Goal: Navigation & Orientation: Find specific page/section

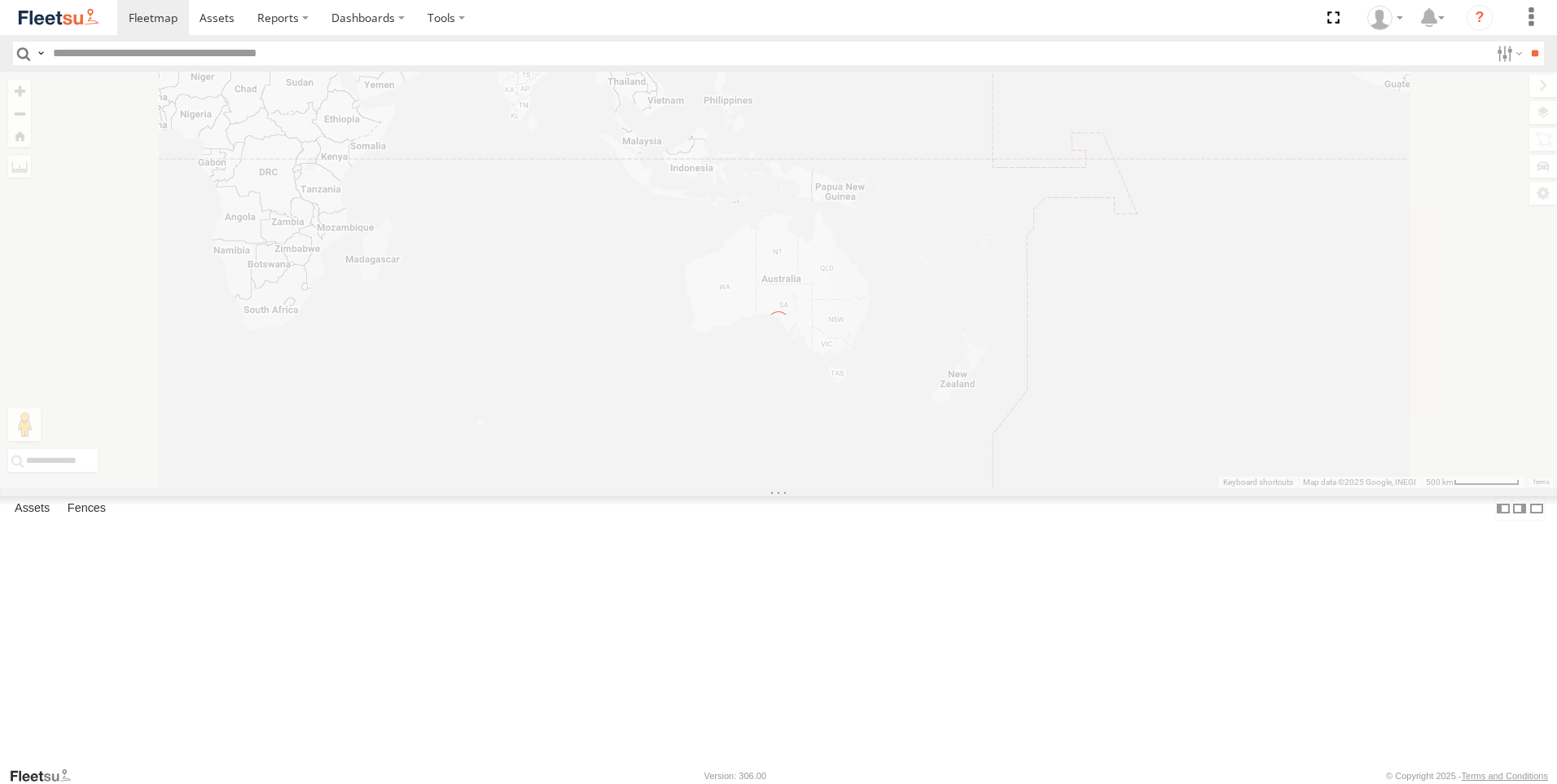
click at [72, 56] on input "text" at bounding box center [768, 53] width 1443 height 24
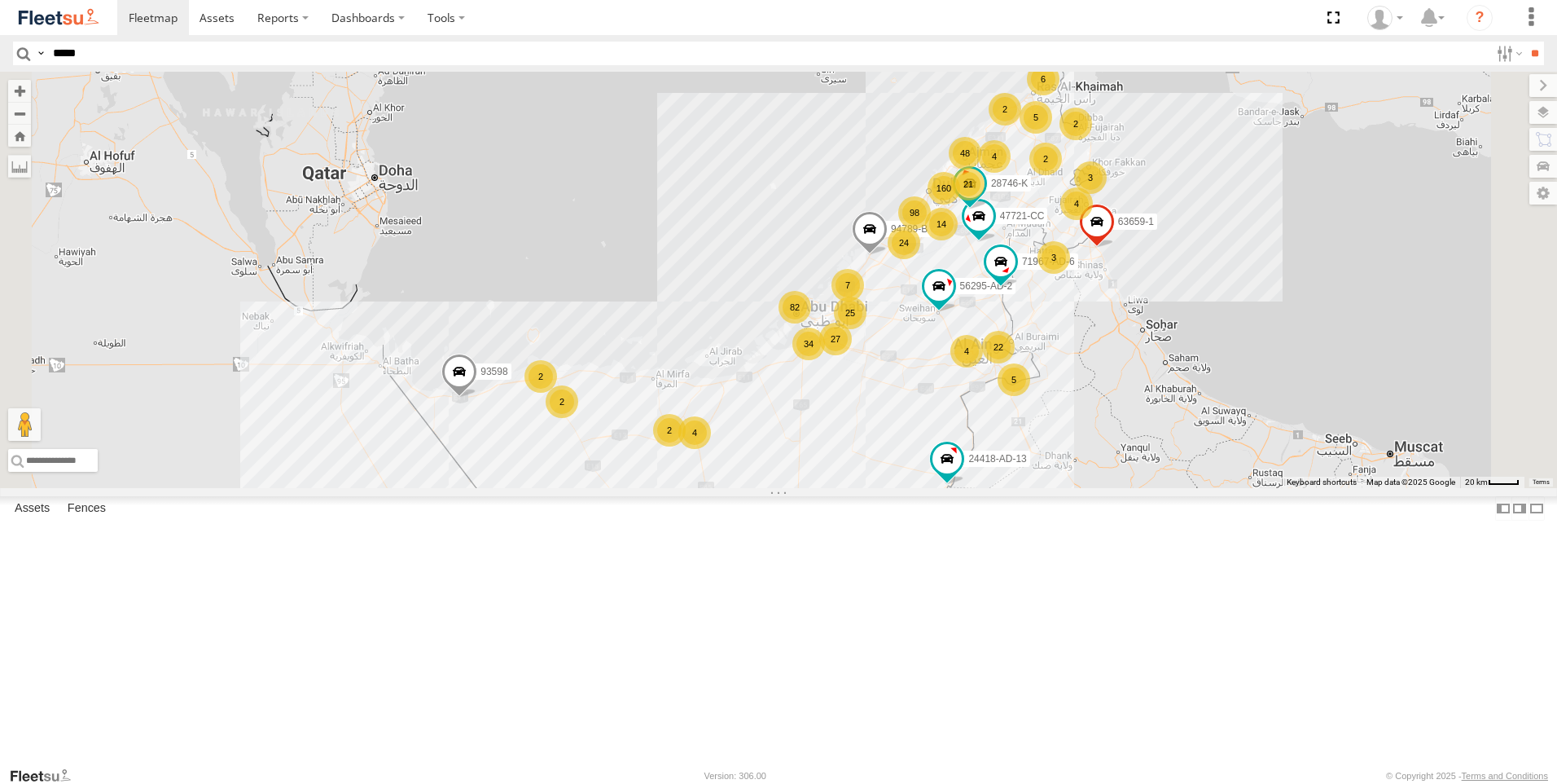
click at [1526, 42] on input "**" at bounding box center [1535, 53] width 19 height 24
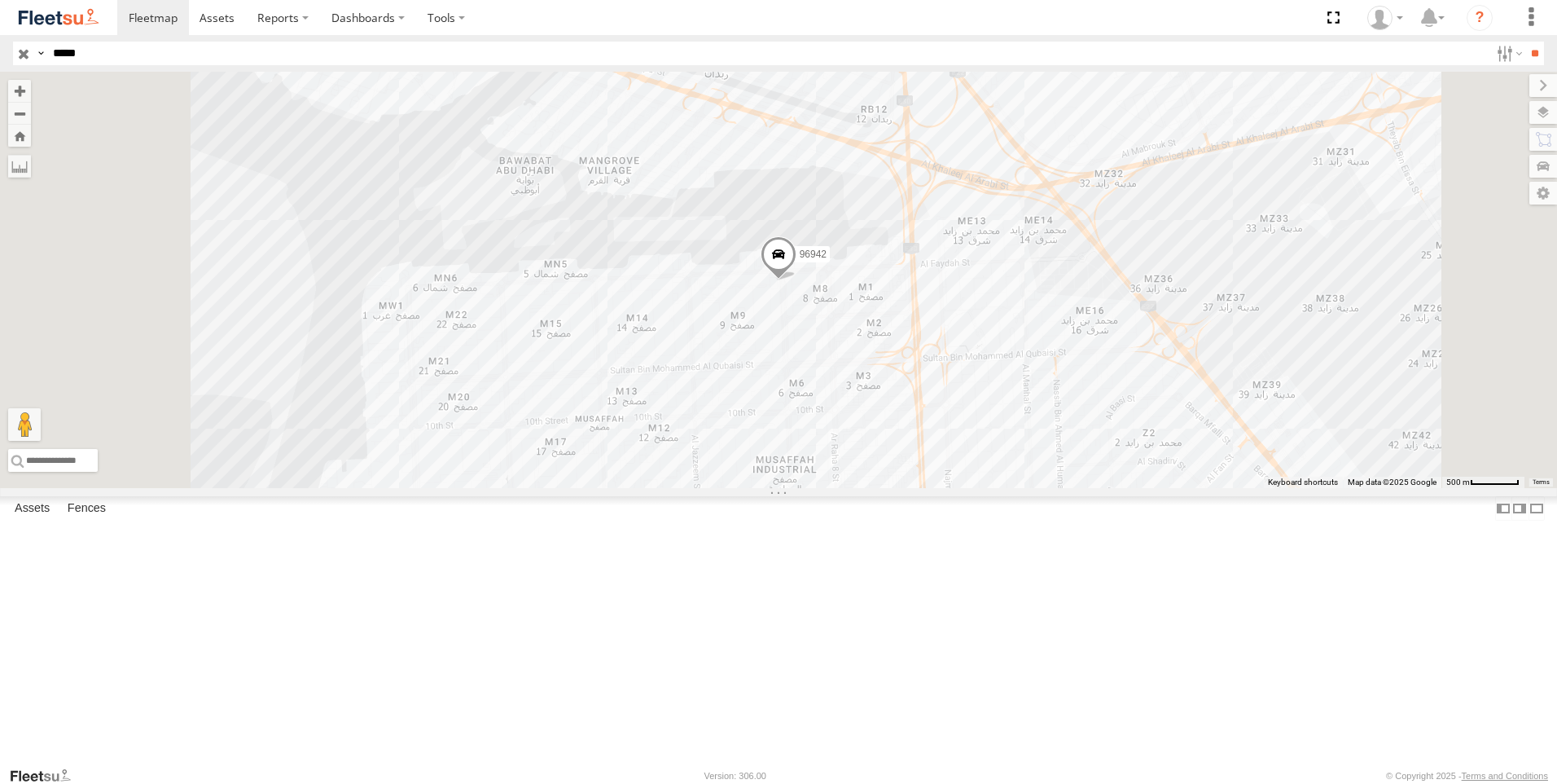
click at [797, 280] on span at bounding box center [779, 258] width 36 height 44
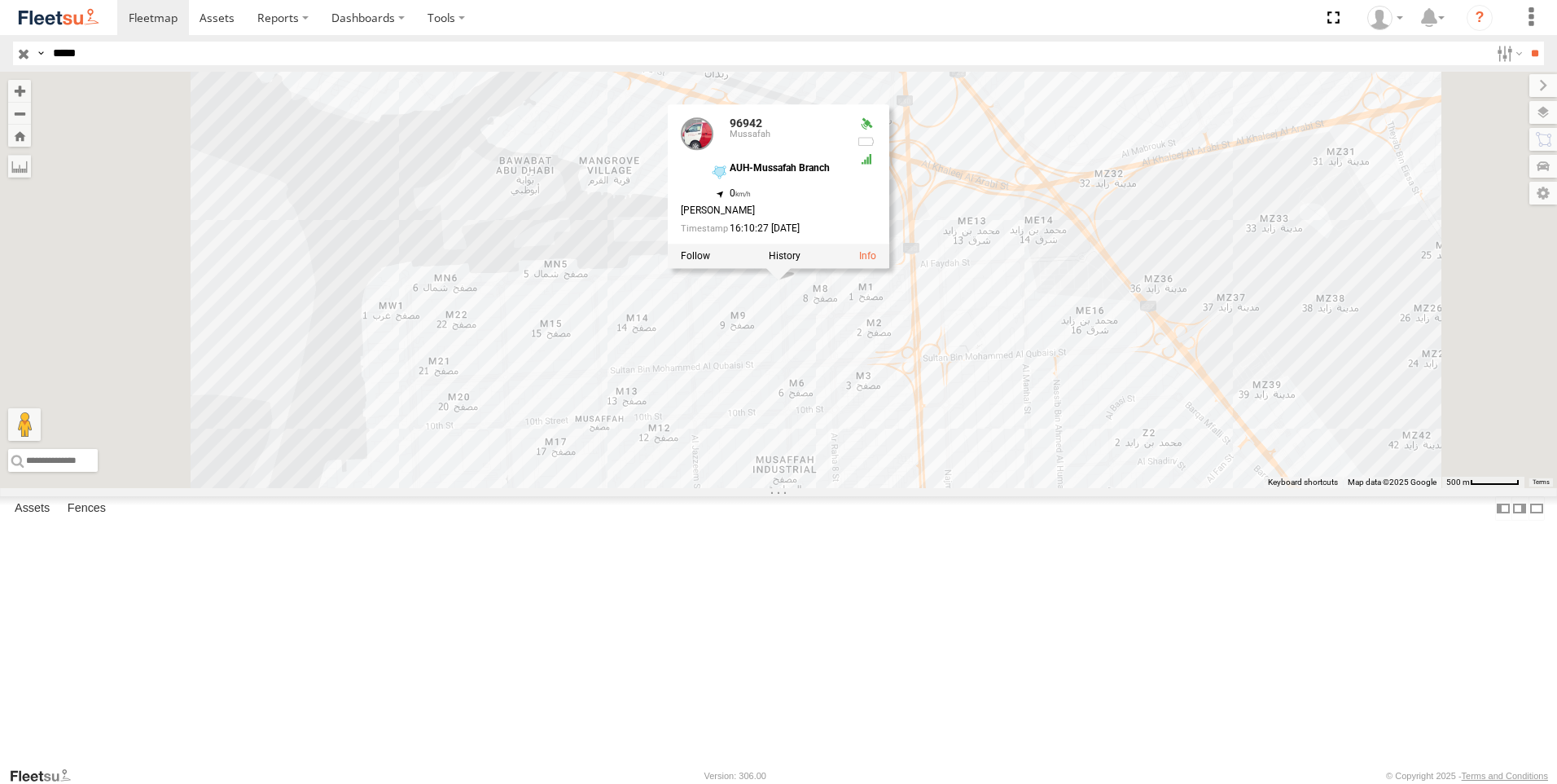
click at [64, 53] on input "*****" at bounding box center [768, 53] width 1443 height 24
type input "*****"
click at [1526, 42] on input "**" at bounding box center [1535, 53] width 19 height 24
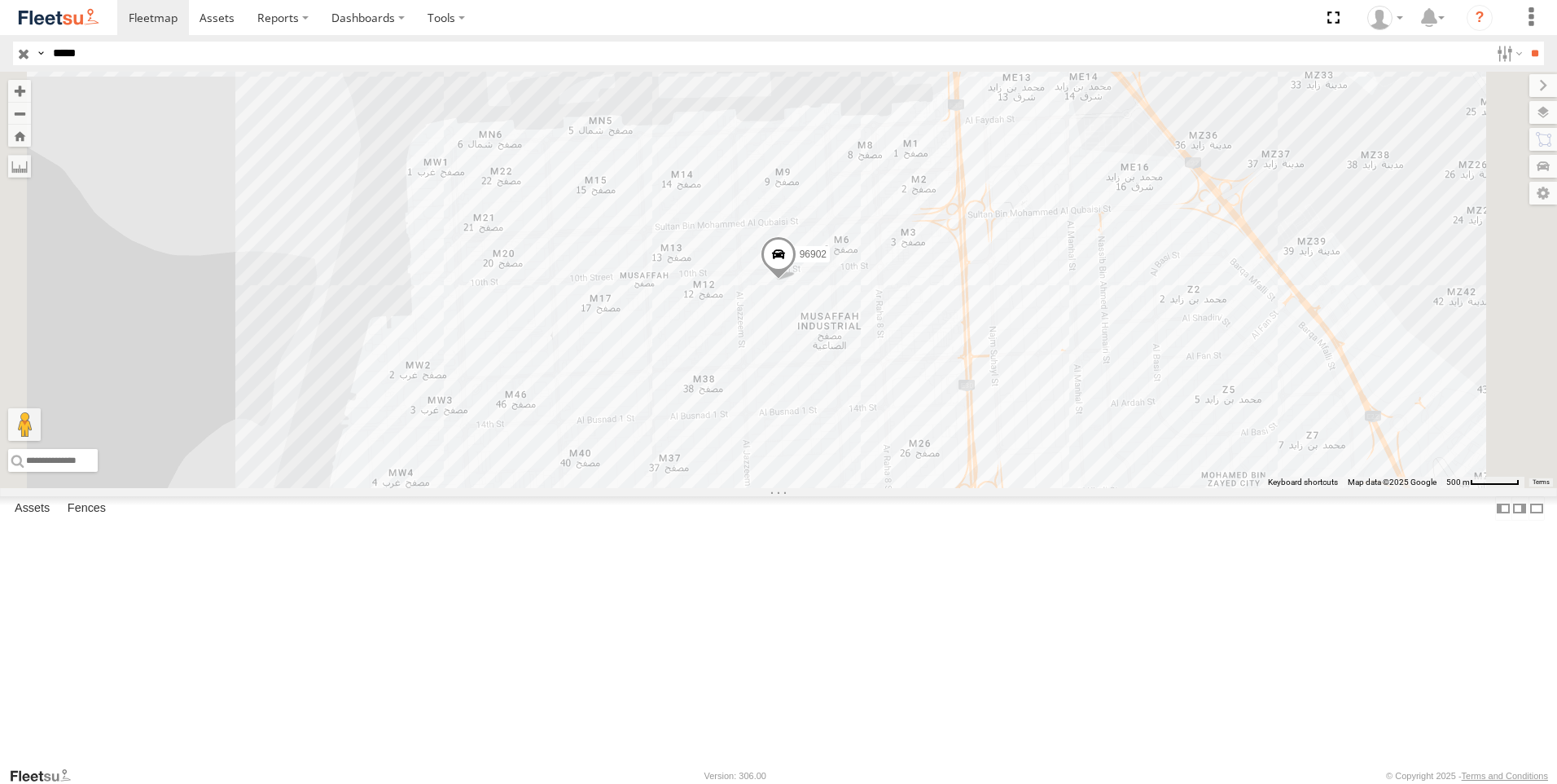
click at [797, 279] on span at bounding box center [779, 257] width 36 height 44
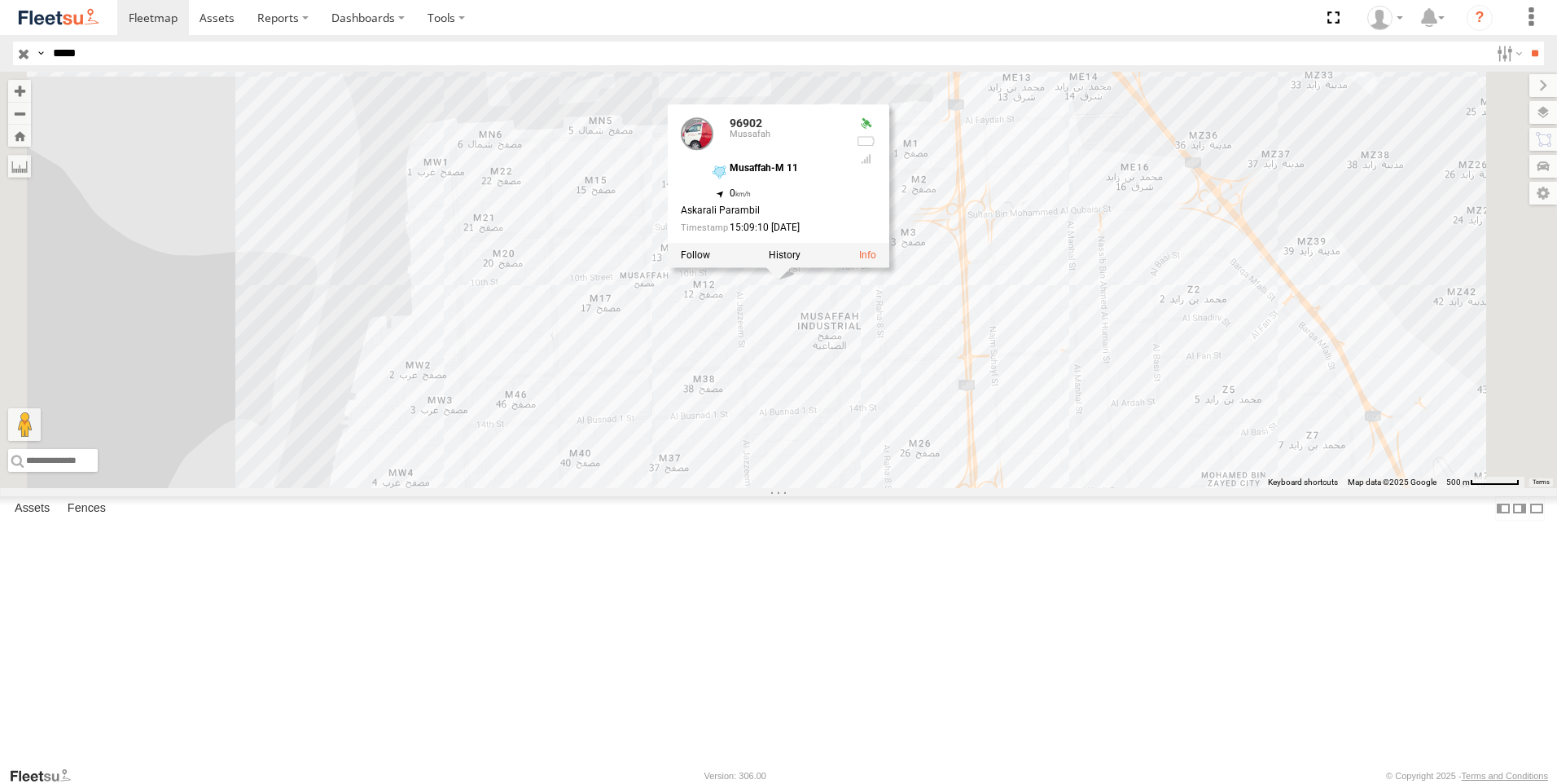
click at [20, 45] on input "button" at bounding box center [23, 53] width 21 height 24
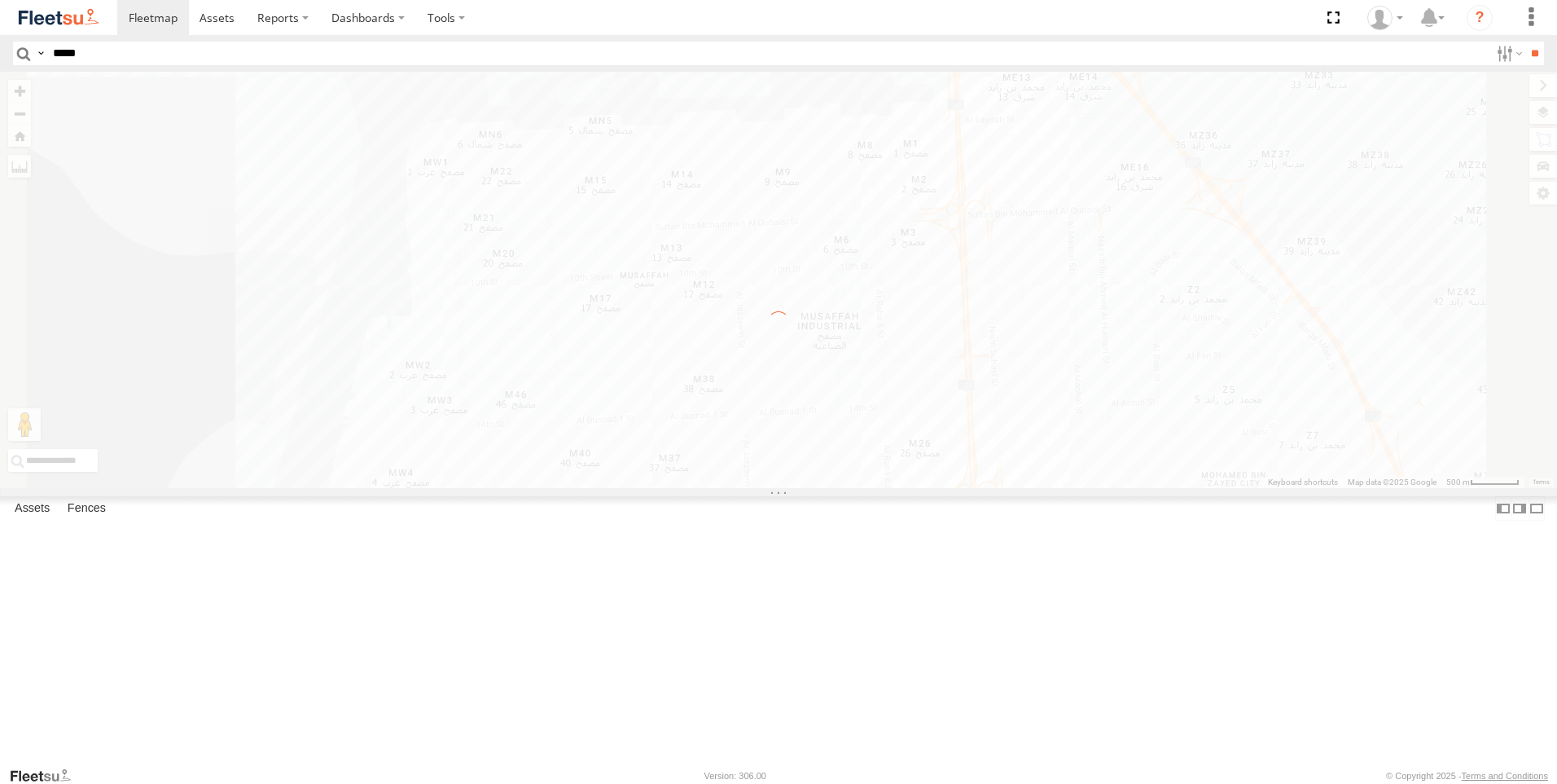
click at [1550, 146] on div "← Move left → Move right ↑ Move up ↓ Move down + Zoom in - Zoom out Home Jump l…" at bounding box center [778, 279] width 1557 height 417
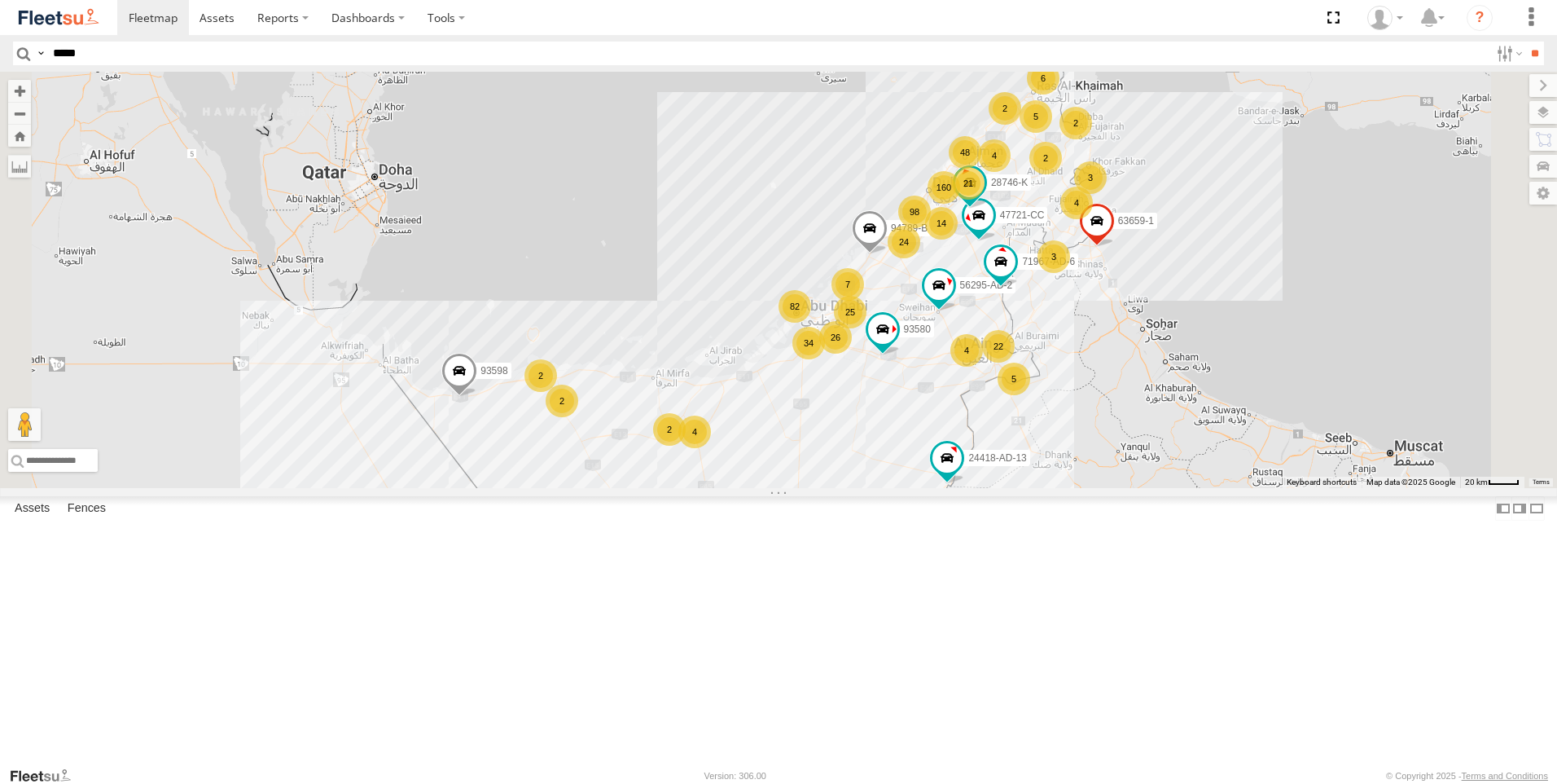
click at [1550, 146] on label at bounding box center [1543, 139] width 28 height 23
click at [0, 0] on div "AAN-DME-MAZYAD" at bounding box center [0, 0] width 0 height 0
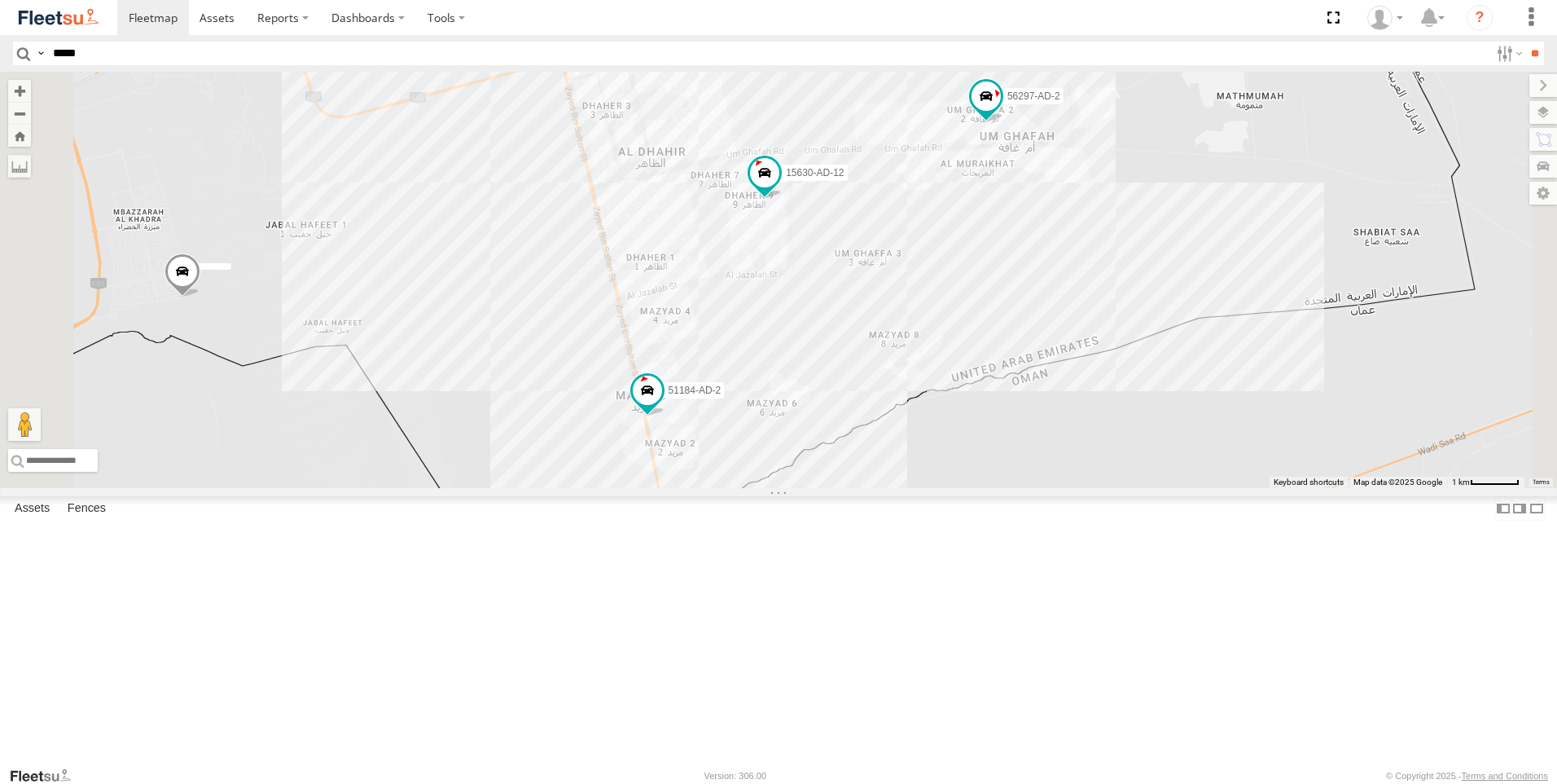
click at [1162, 110] on div "51184-AD-2 56297-AD-2 15630-AD-12" at bounding box center [778, 279] width 1557 height 417
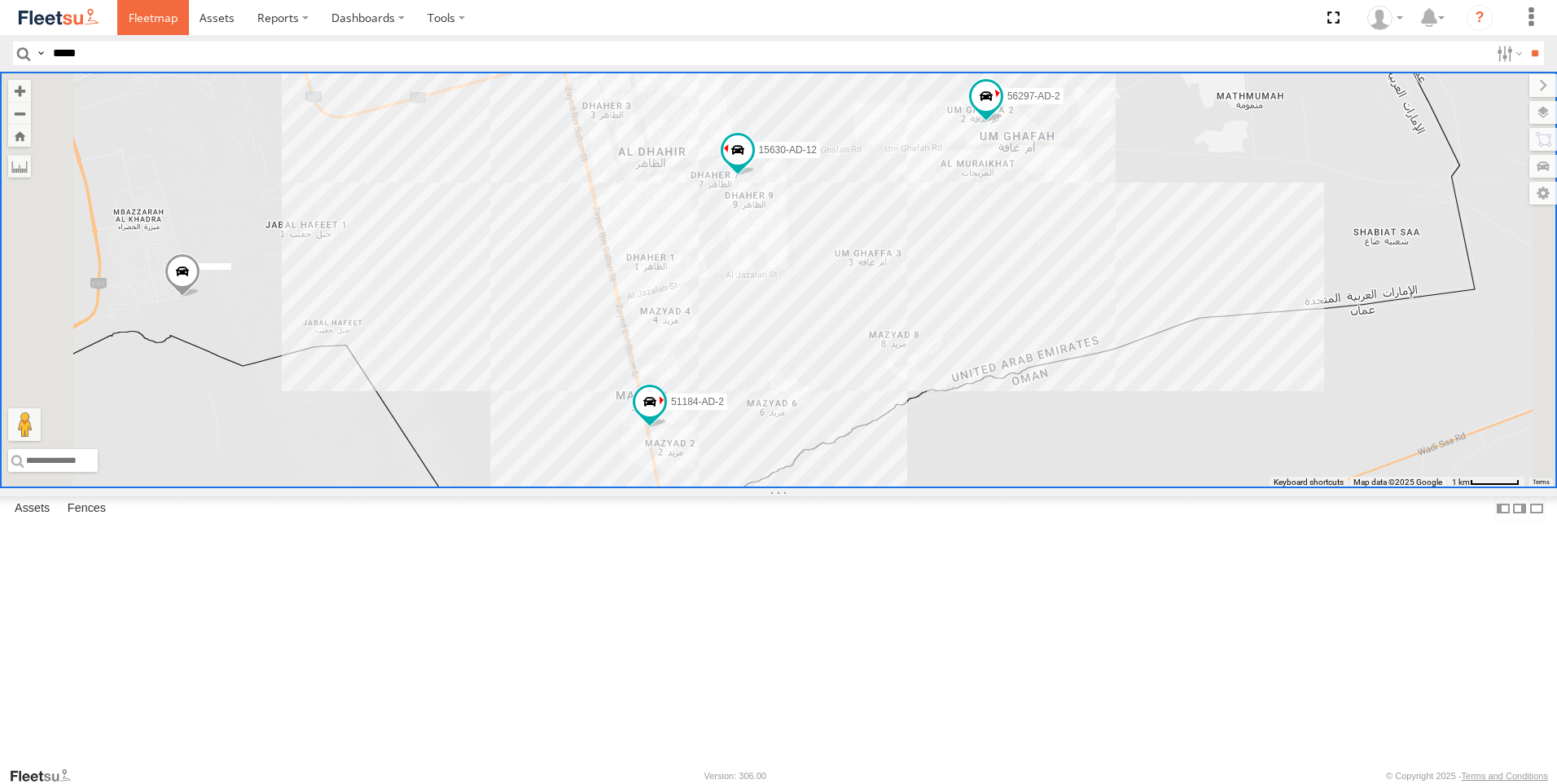
click at [148, 24] on span at bounding box center [154, 18] width 49 height 15
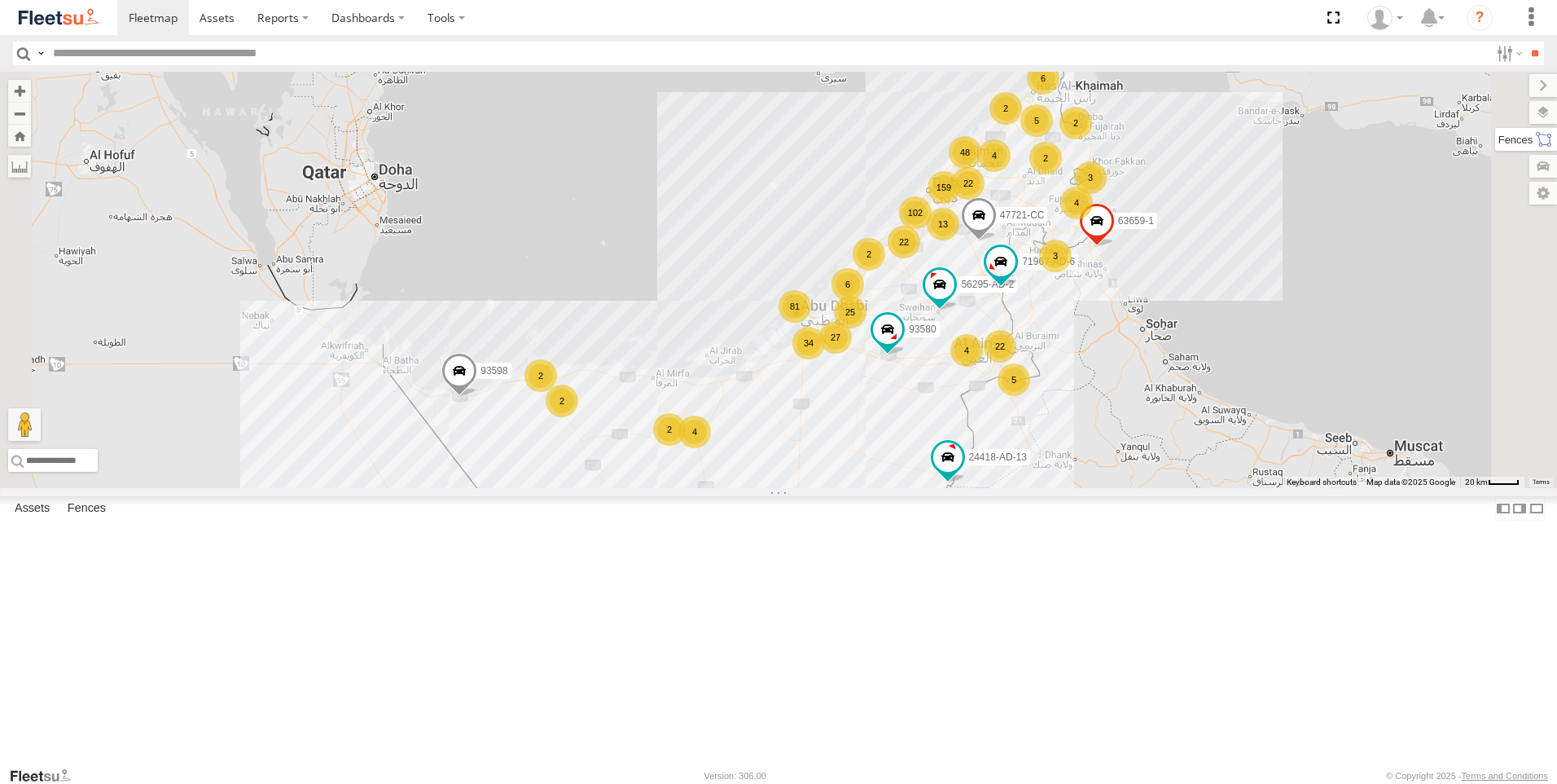
click at [1550, 143] on label at bounding box center [1526, 139] width 62 height 23
click at [1498, 116] on label at bounding box center [1527, 112] width 59 height 23
click at [0, 0] on label at bounding box center [0, 0] width 0 height 0
click at [0, 0] on span "Fences" at bounding box center [0, 0] width 0 height 0
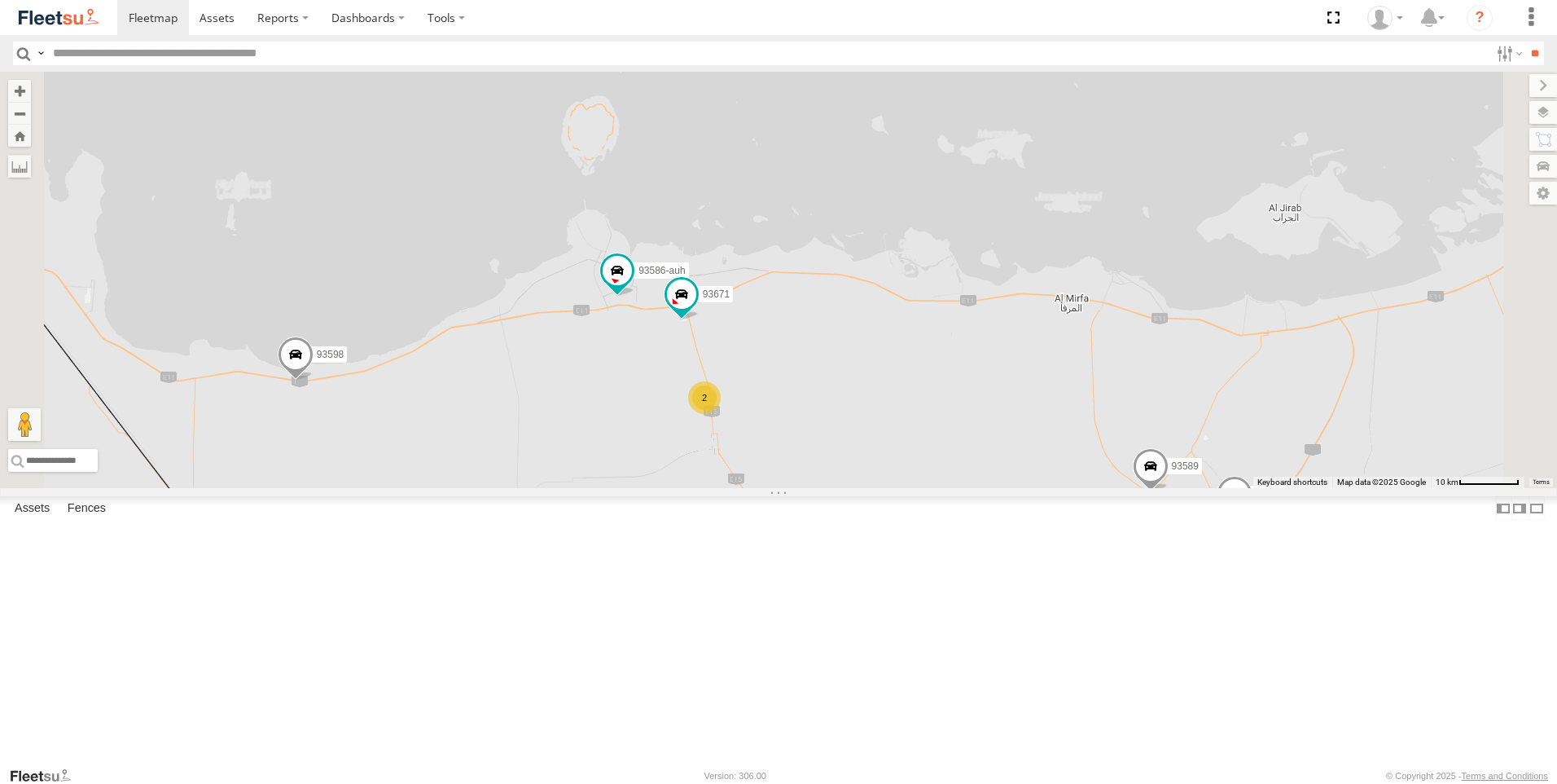
drag, startPoint x: 775, startPoint y: 652, endPoint x: 733, endPoint y: 501, distance: 156.7
click at [733, 488] on div "93598 63659-1 71967-AD-6 47721-CC 93580 56295-AD-2 24418-AD-13 93668 93586-auh …" at bounding box center [778, 279] width 1557 height 417
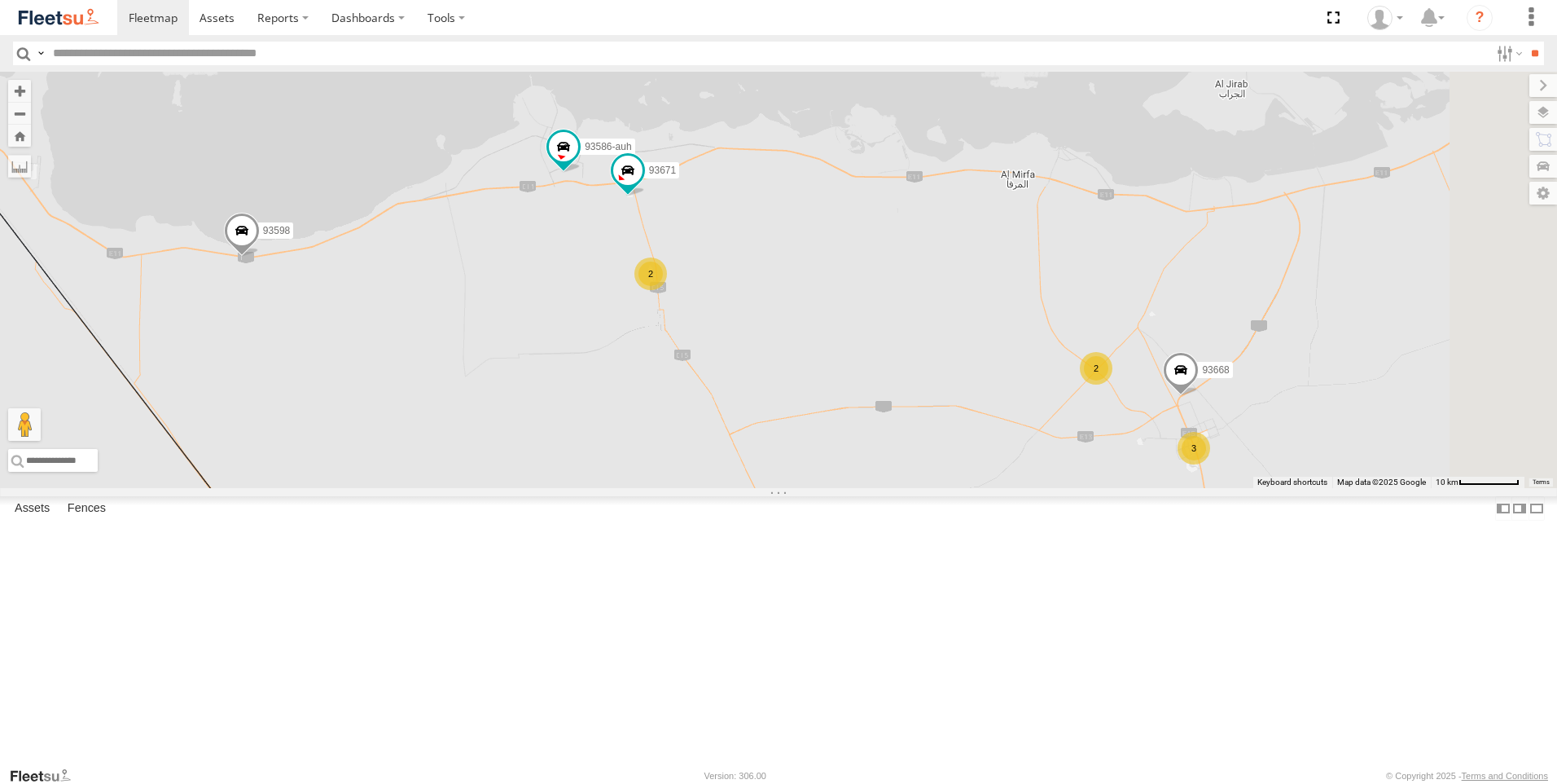
drag, startPoint x: 787, startPoint y: 562, endPoint x: 686, endPoint y: 383, distance: 205.5
click at [686, 384] on div "93598 63659-1 71967-AD-6 47721-CC 93580 56295-AD-2 24418-AD-13 93668 93586-auh …" at bounding box center [778, 279] width 1557 height 417
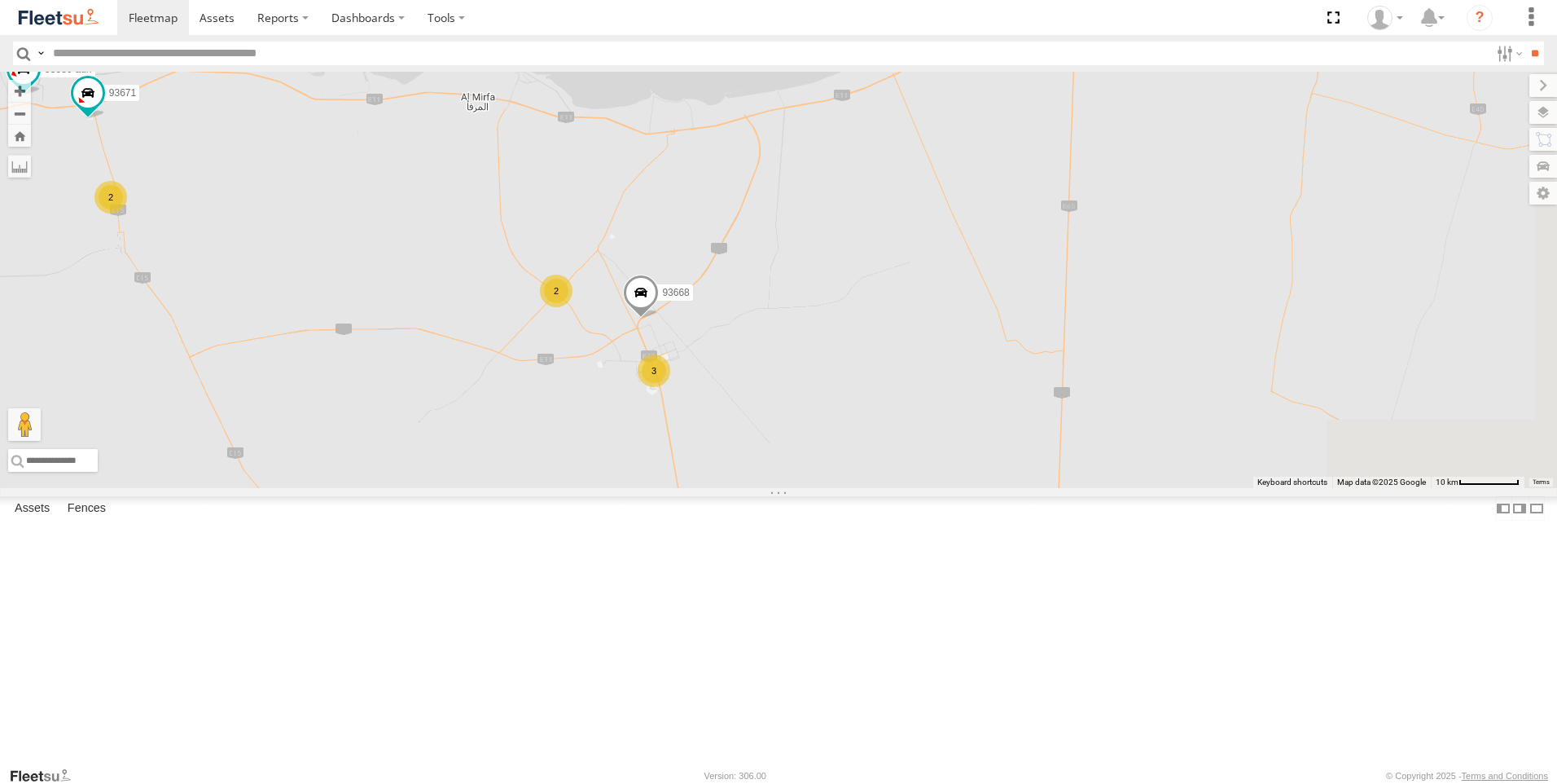
drag, startPoint x: 1022, startPoint y: 390, endPoint x: 714, endPoint y: 390, distance: 308.0
click at [714, 390] on div "93598 63659-1 71967-AD-6 47721-CC 93580 56295-AD-2 24418-AD-13 93668 93586-auh …" at bounding box center [778, 279] width 1557 height 417
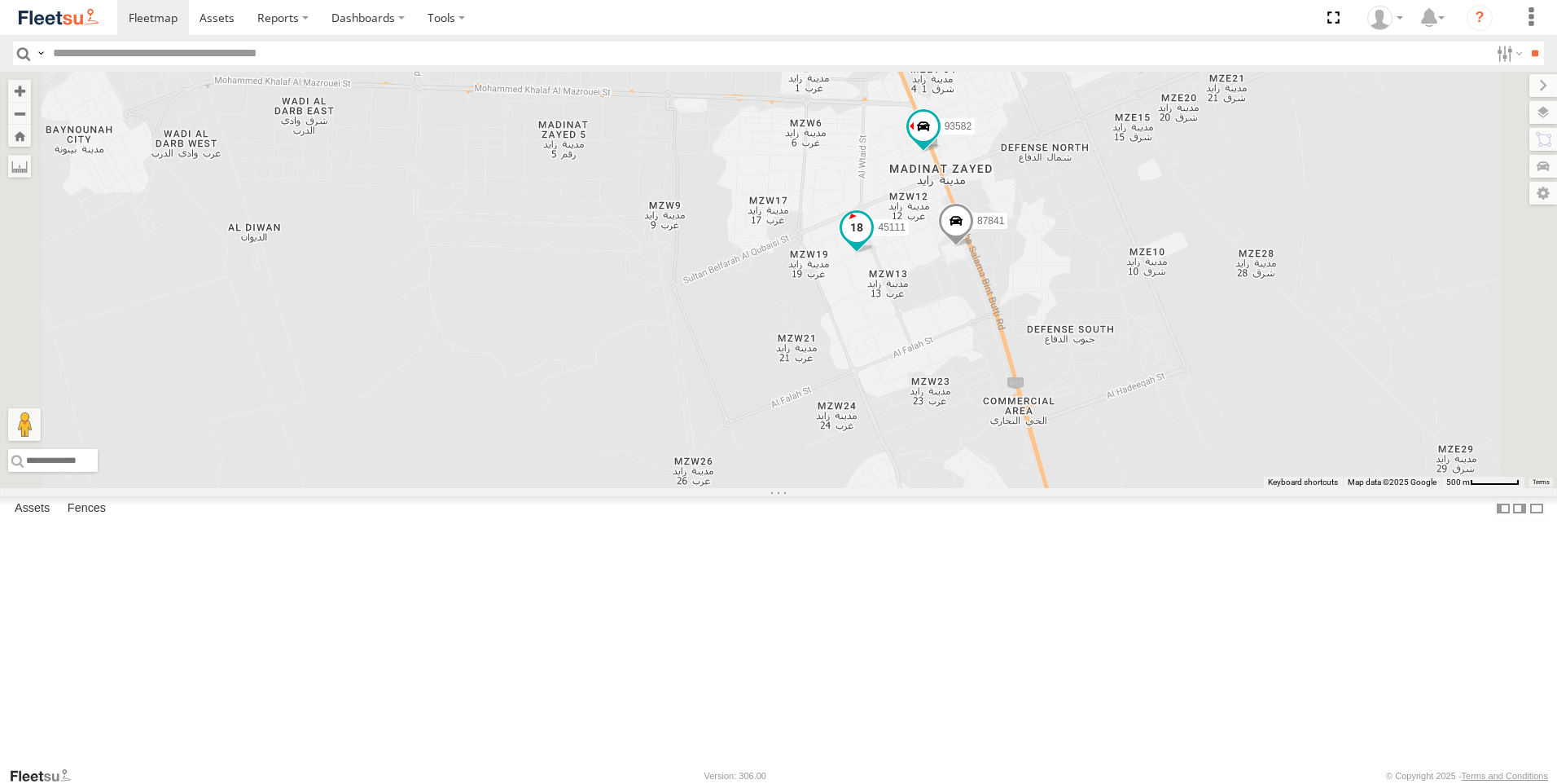
click at [871, 242] on span at bounding box center [857, 227] width 30 height 30
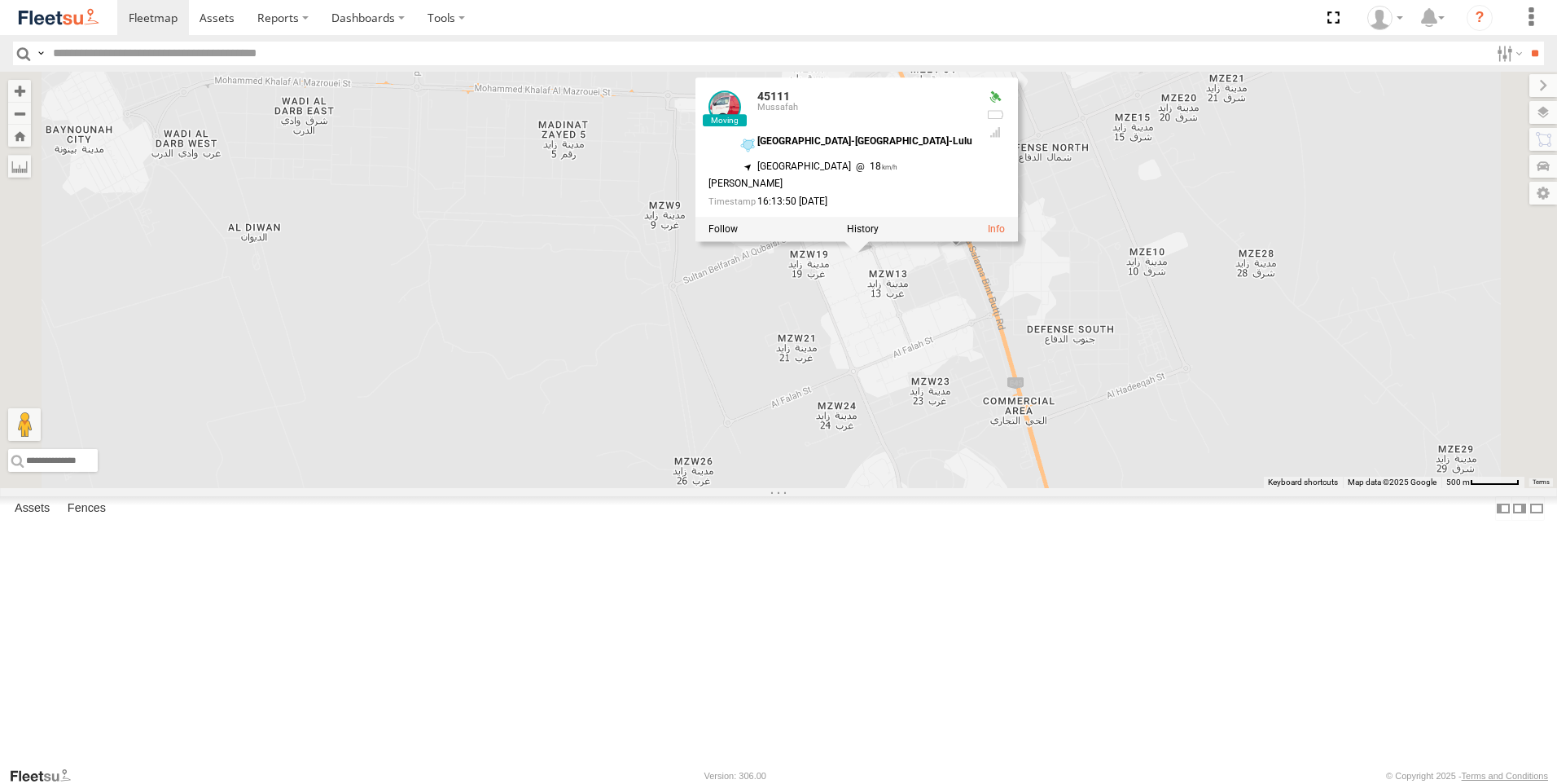
click at [1037, 488] on div "93598 63659-1 71967-AD-6 47721-CC 93580 56295-AD-2 24418-AD-13 93668 93586-auh …" at bounding box center [778, 279] width 1557 height 417
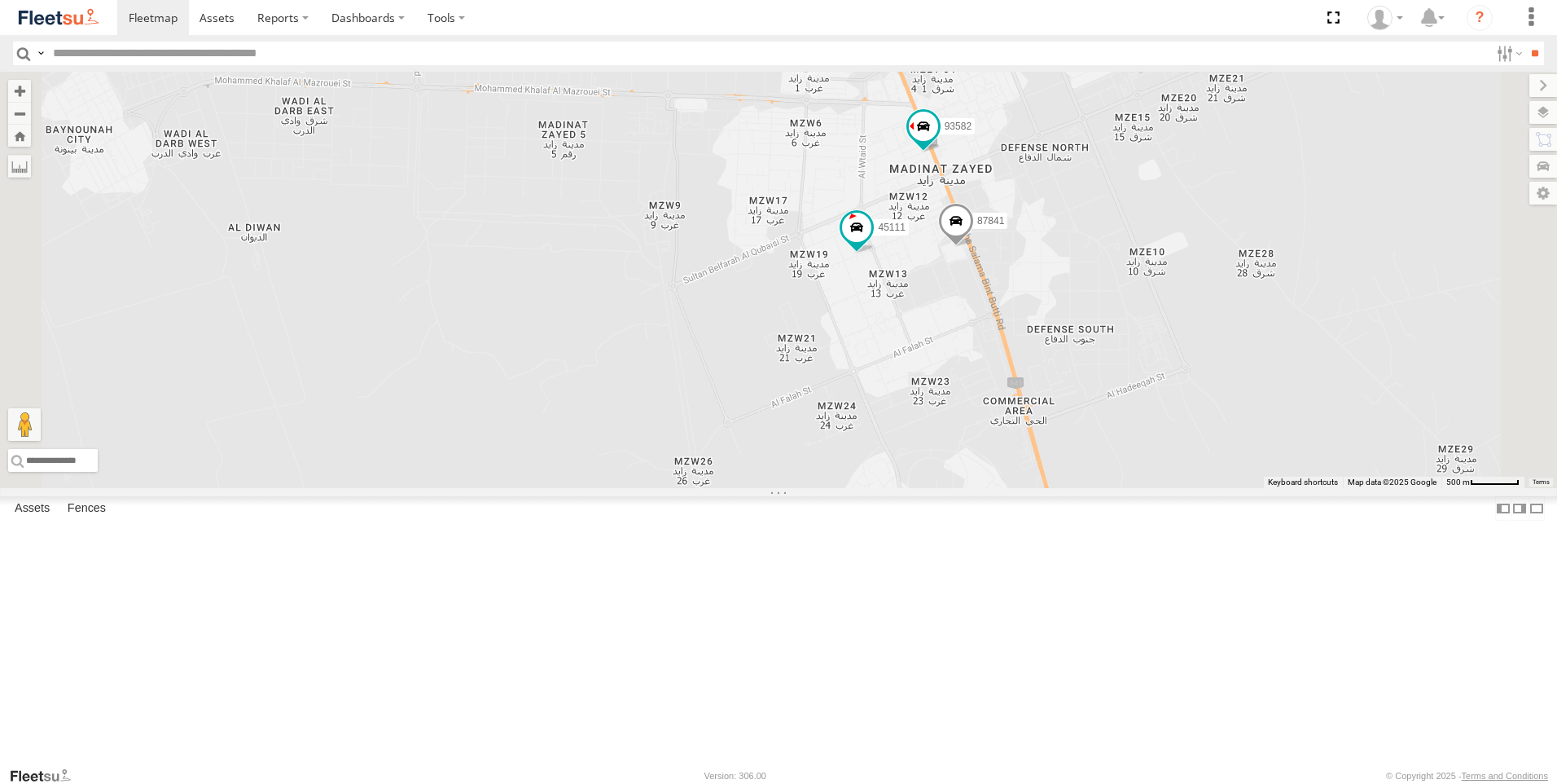
click at [974, 246] on span at bounding box center [956, 224] width 36 height 44
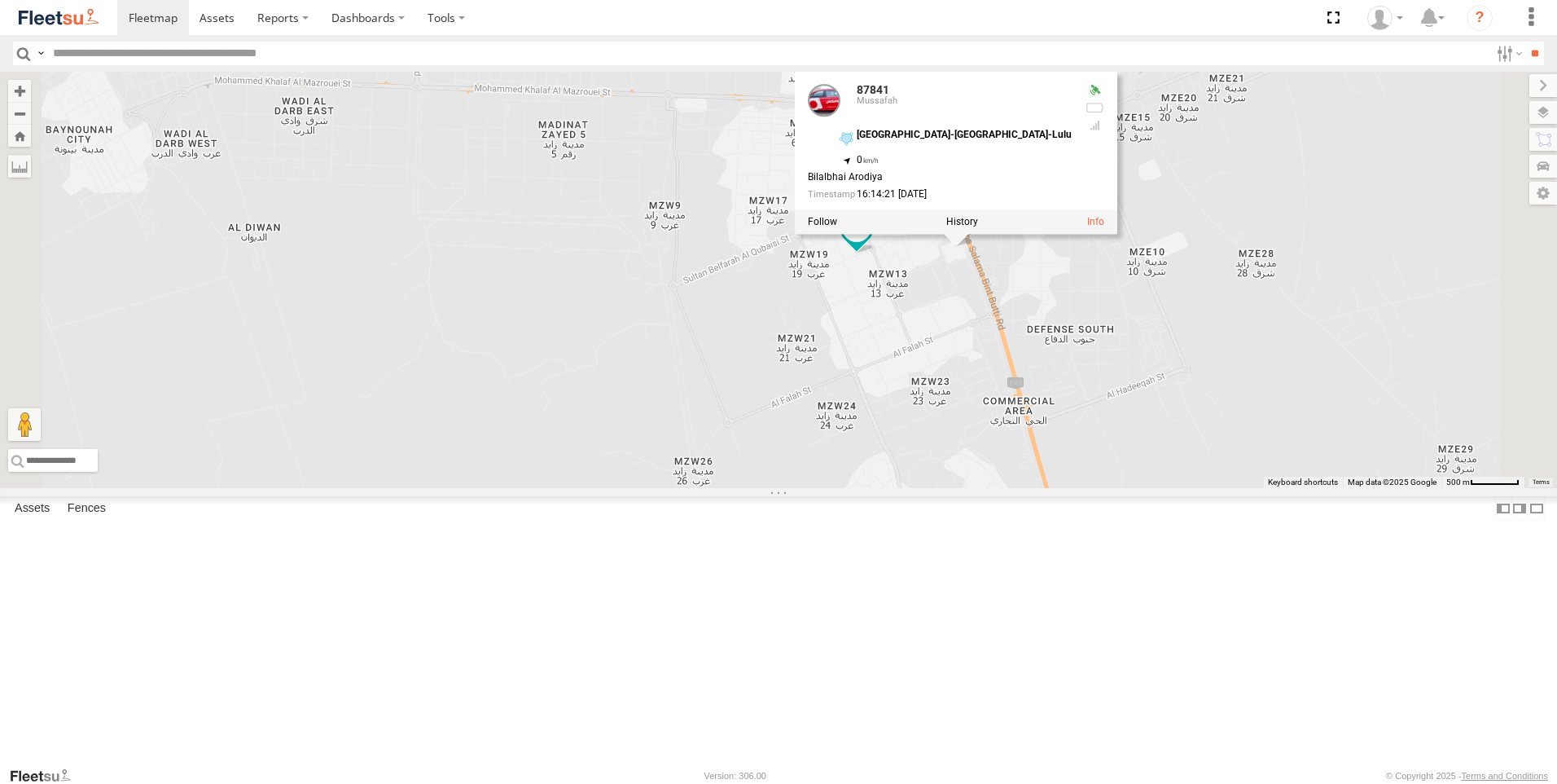
click at [881, 344] on div "93598 63659-1 71967-AD-6 47721-CC 93580 56295-AD-2 24418-AD-13 93668 93586-auh …" at bounding box center [778, 279] width 1557 height 417
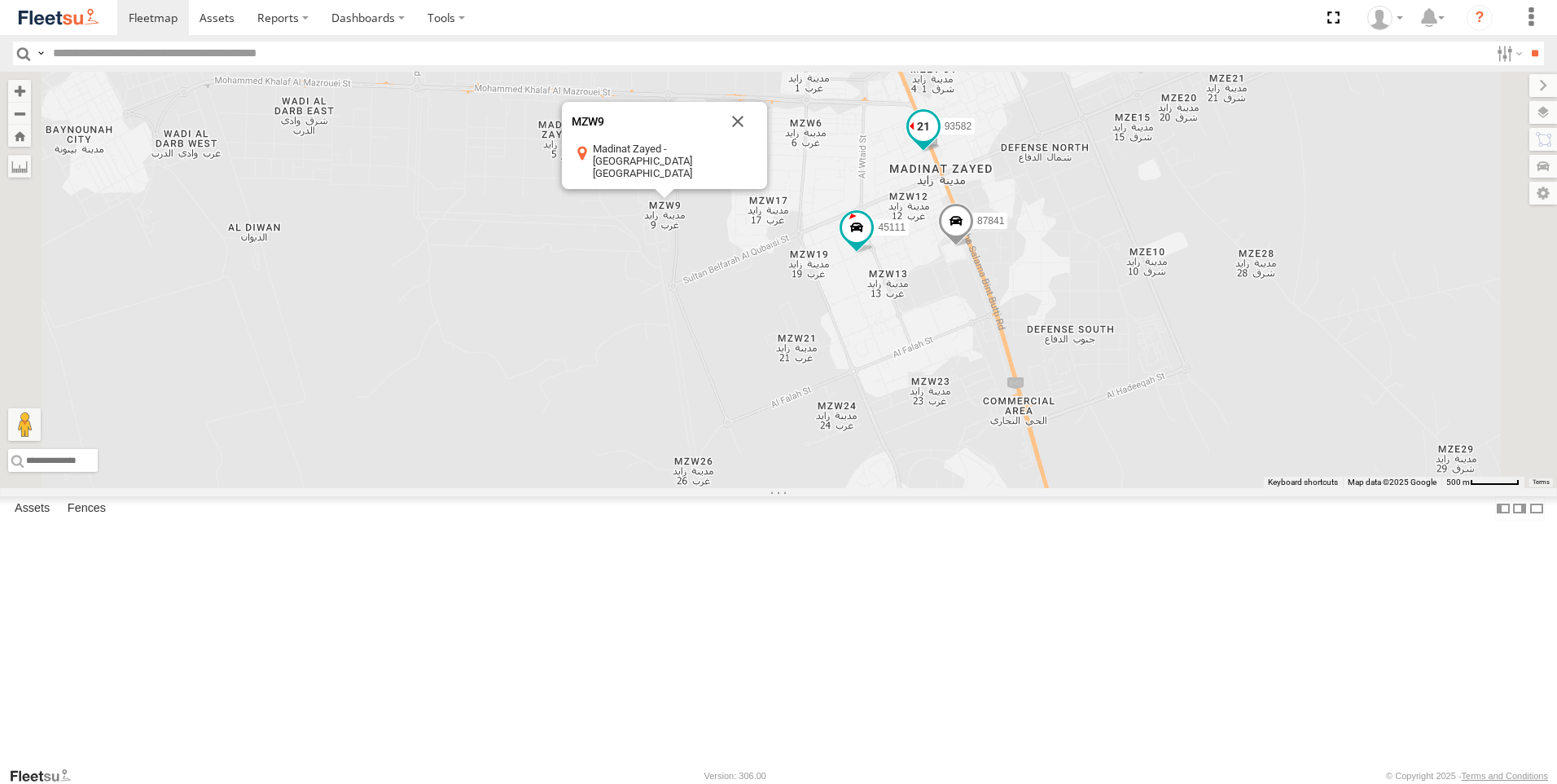
click at [938, 141] on span at bounding box center [923, 126] width 30 height 30
click at [803, 463] on div "93598 63659-1 71967-AD-6 47721-CC 93580 56295-AD-2 24418-AD-13 93668 93586-auh …" at bounding box center [778, 279] width 1557 height 417
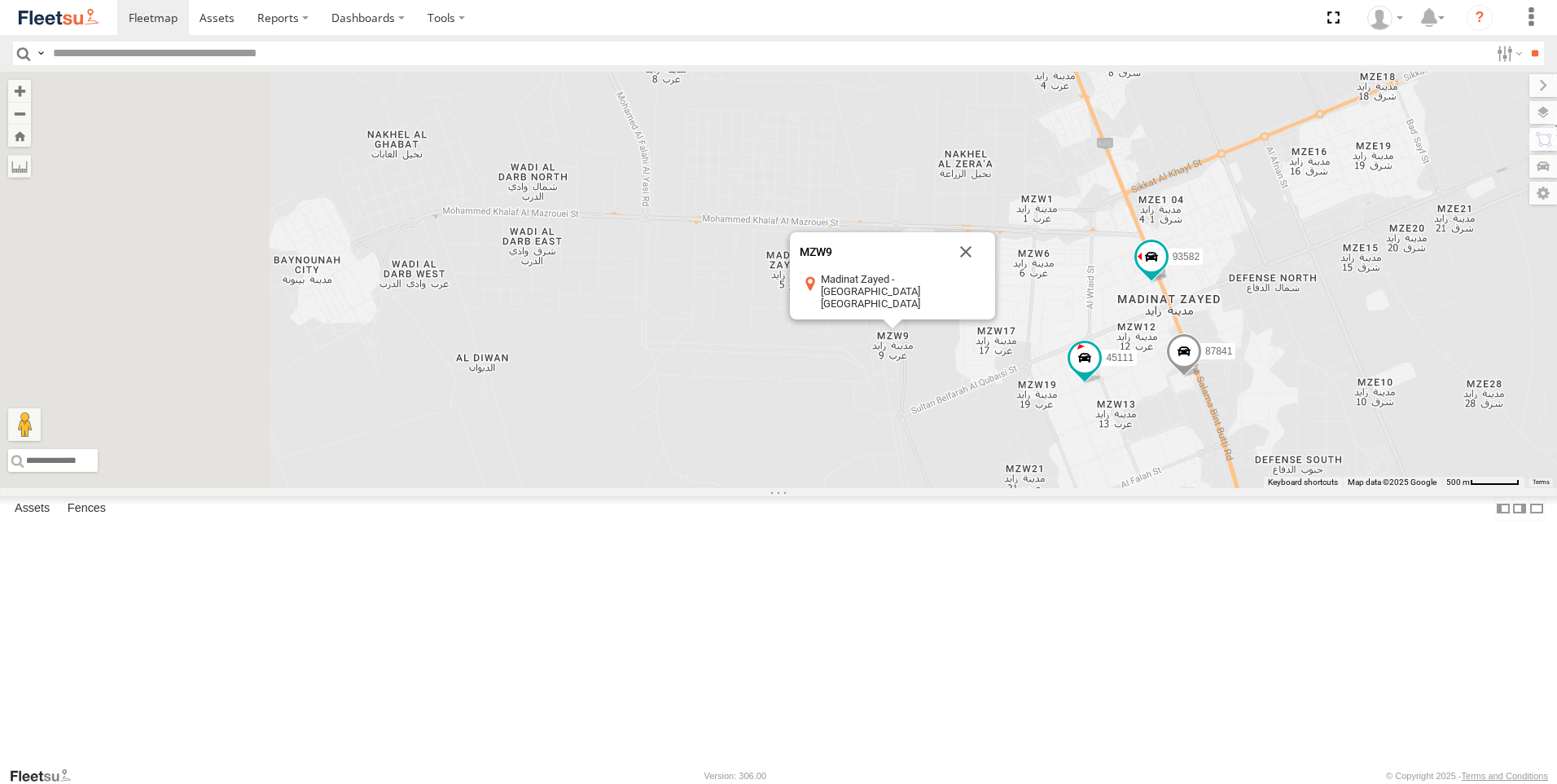
drag, startPoint x: 703, startPoint y: 424, endPoint x: 938, endPoint y: 562, distance: 272.5
click at [938, 488] on div "93598 63659-1 71967-AD-6 47721-CC 93580 56295-AD-2 24418-AD-13 93668 93586-auh …" at bounding box center [778, 279] width 1557 height 417
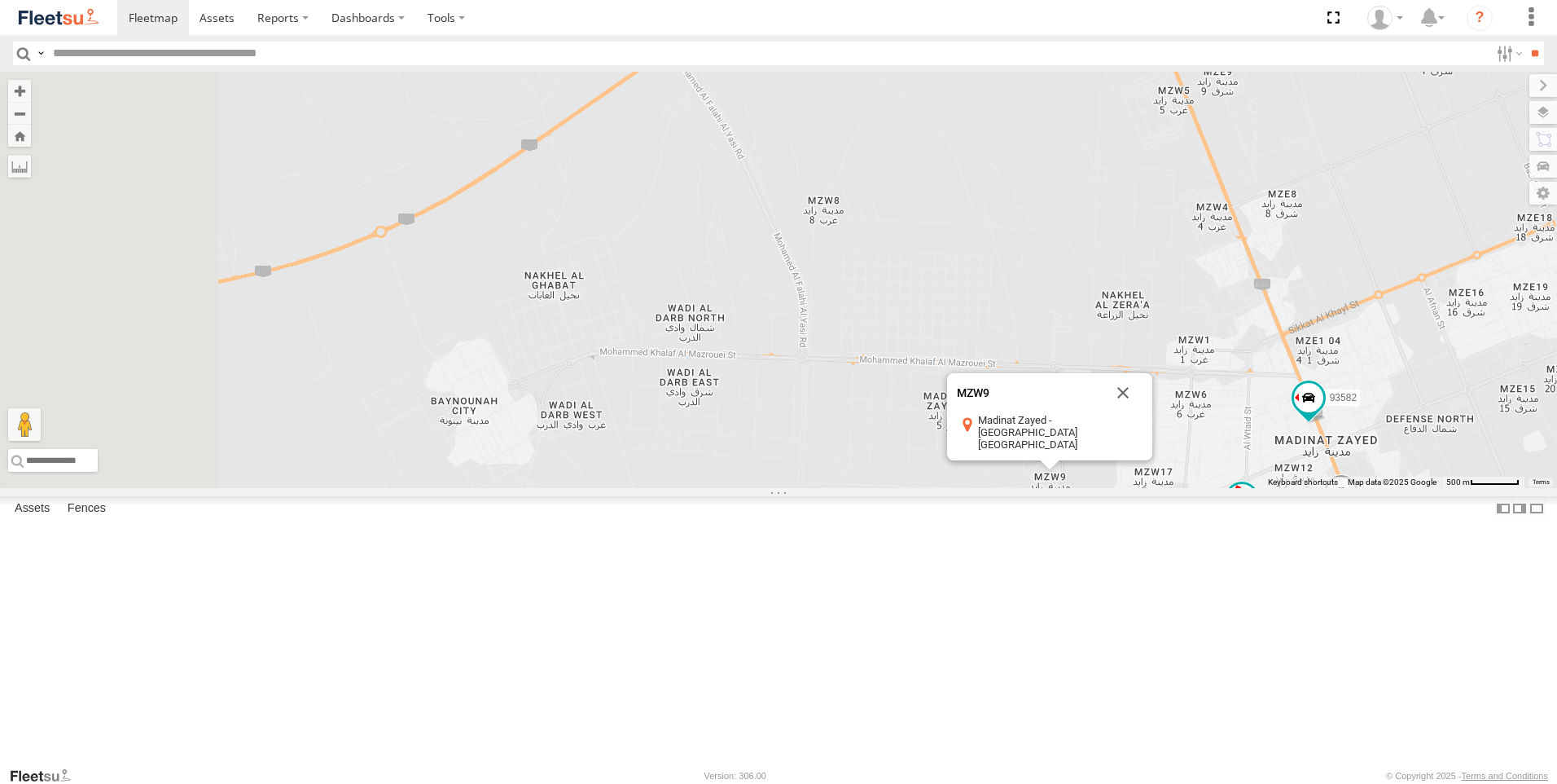
drag, startPoint x: 815, startPoint y: 513, endPoint x: 836, endPoint y: 538, distance: 32.6
click at [836, 488] on div "93598 63659-1 71967-AD-6 47721-CC 93580 56295-AD-2 24418-AD-13 93668 93586-auh …" at bounding box center [778, 279] width 1557 height 417
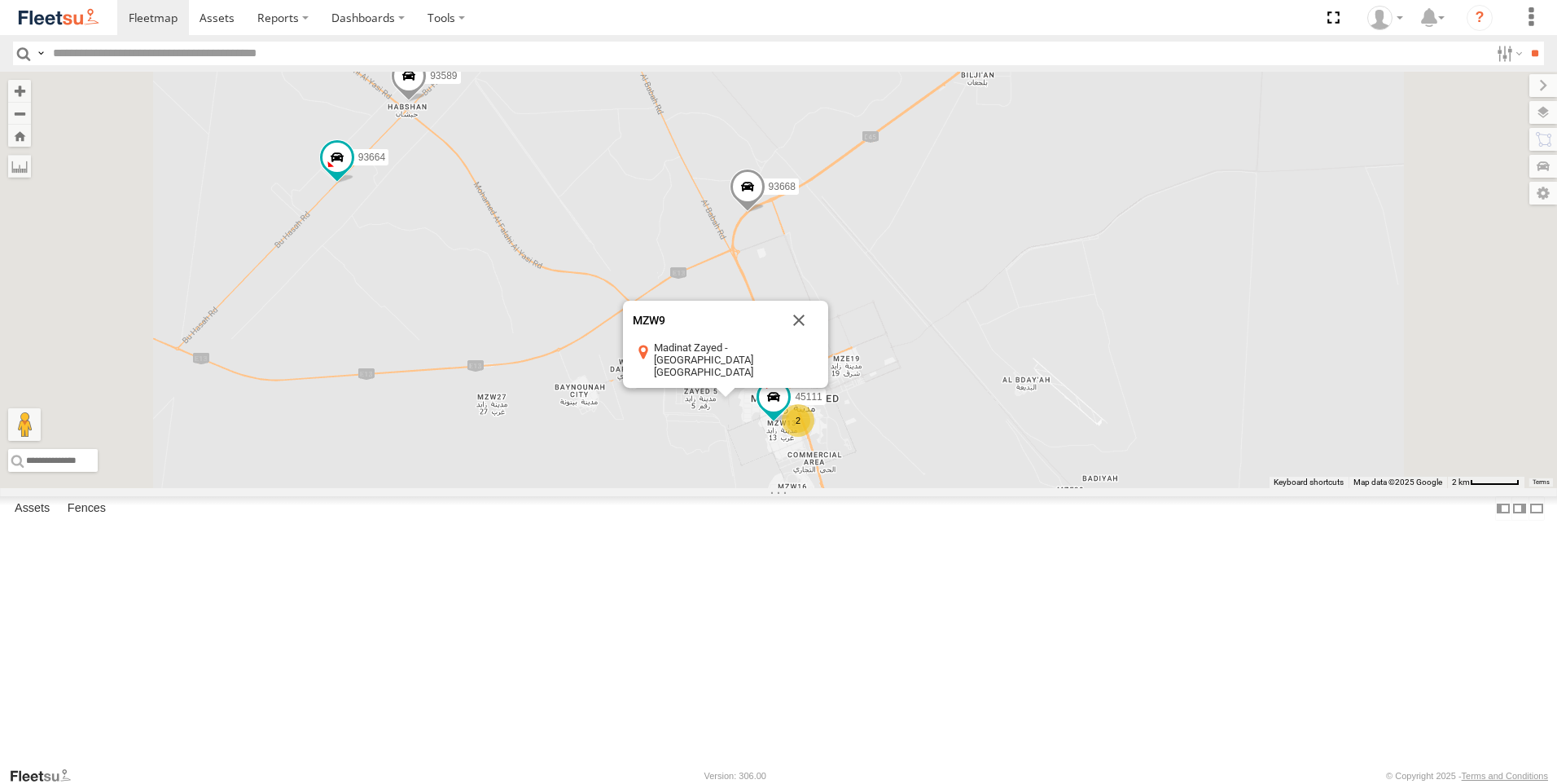
click at [765, 213] on span at bounding box center [748, 191] width 36 height 44
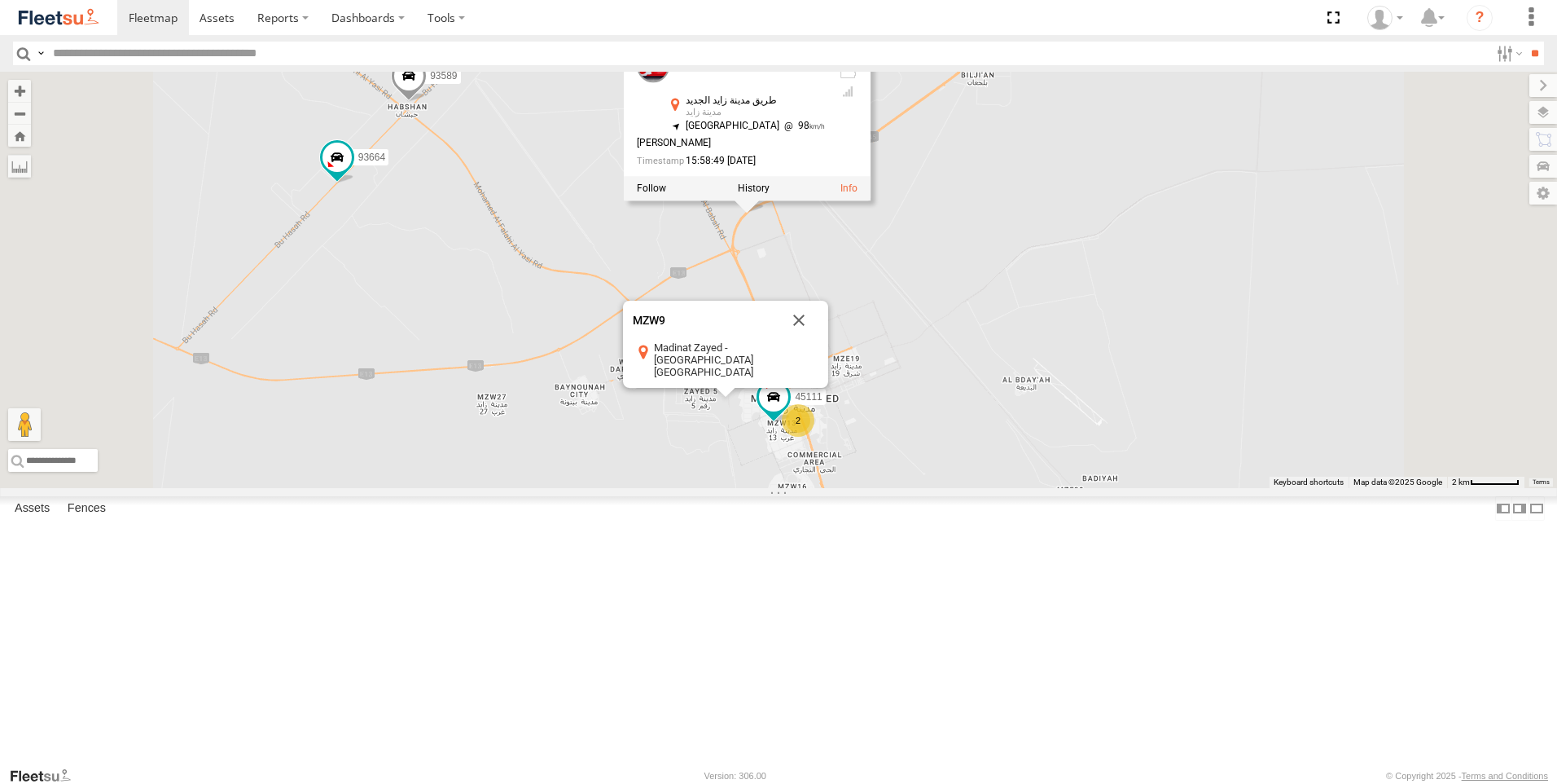
click at [804, 377] on div "93598 63659-1 71967-AD-6 47721-CC 93580 56295-AD-2 24418-AD-13 93668 93586-auh …" at bounding box center [778, 279] width 1557 height 417
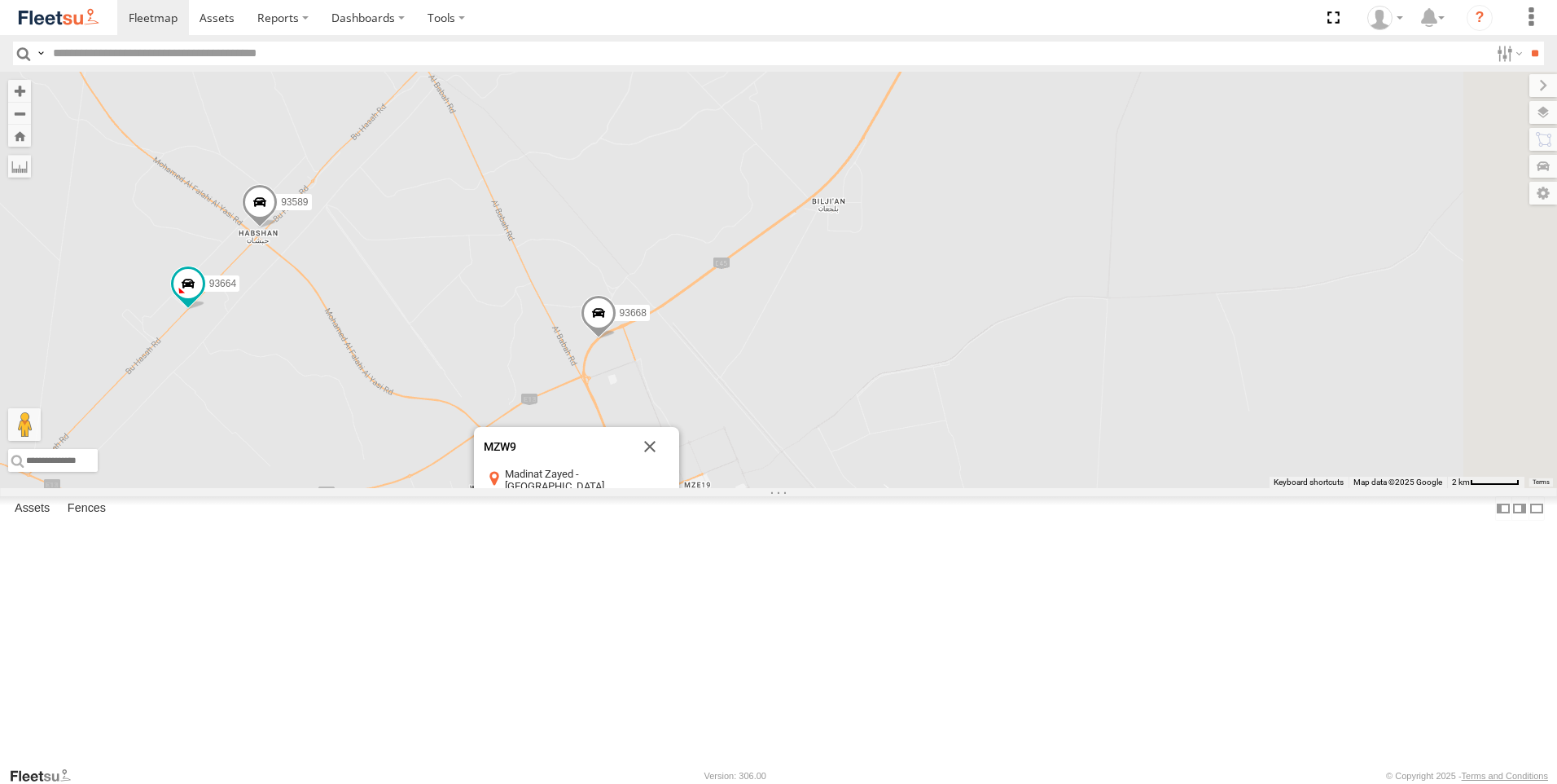
drag, startPoint x: 787, startPoint y: 350, endPoint x: 638, endPoint y: 477, distance: 195.8
click at [638, 477] on div "93598 63659-1 71967-AD-6 47721-CC 93580 56295-AD-2 24418-AD-13 93668 93586-auh …" at bounding box center [778, 279] width 1557 height 417
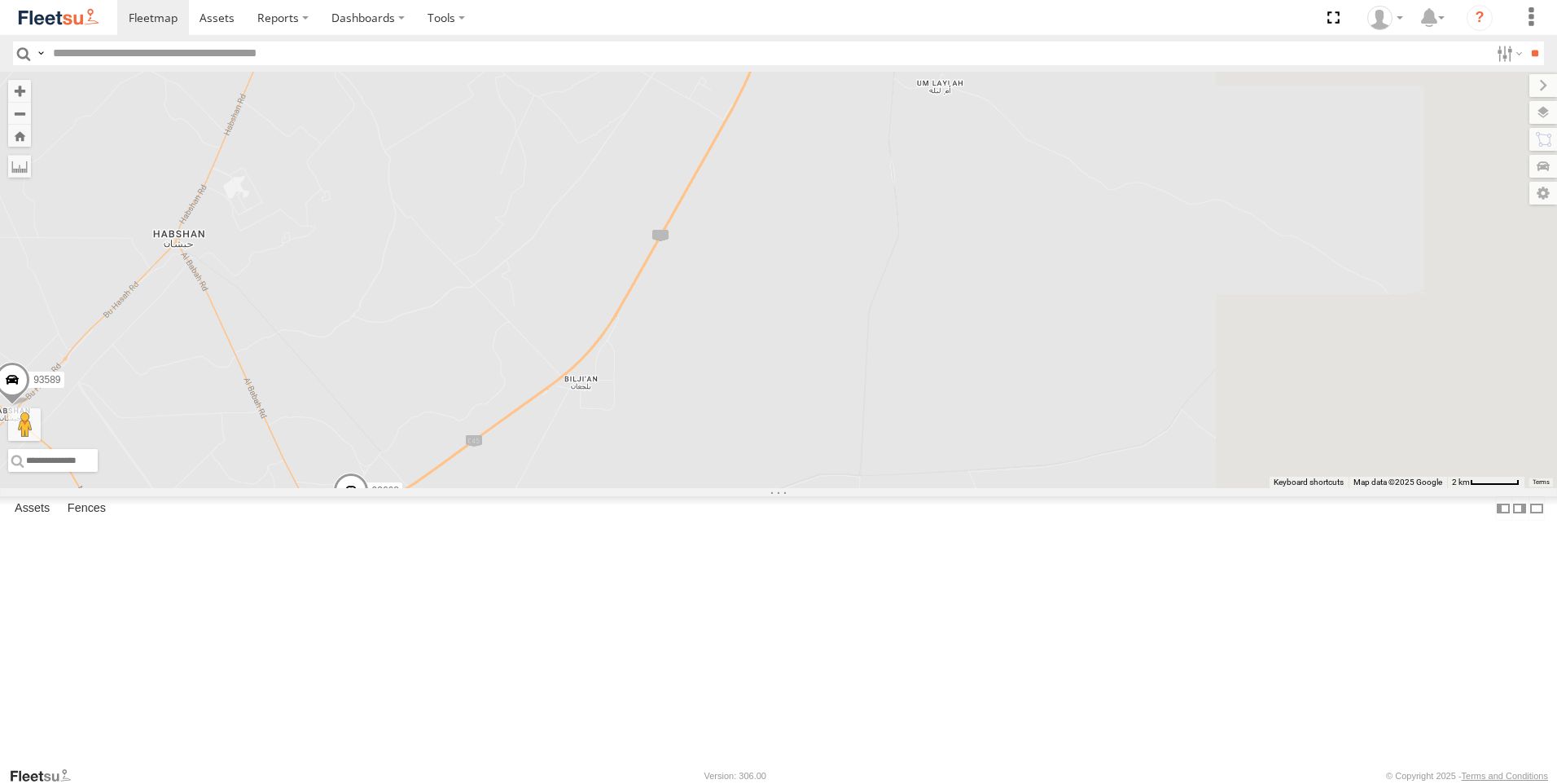
drag, startPoint x: 1054, startPoint y: 324, endPoint x: 832, endPoint y: 479, distance: 270.8
click at [832, 479] on div "93598 63659-1 71967-AD-6 47721-CC 93580 56295-AD-2 24418-AD-13 93668 93586-auh …" at bounding box center [778, 279] width 1557 height 417
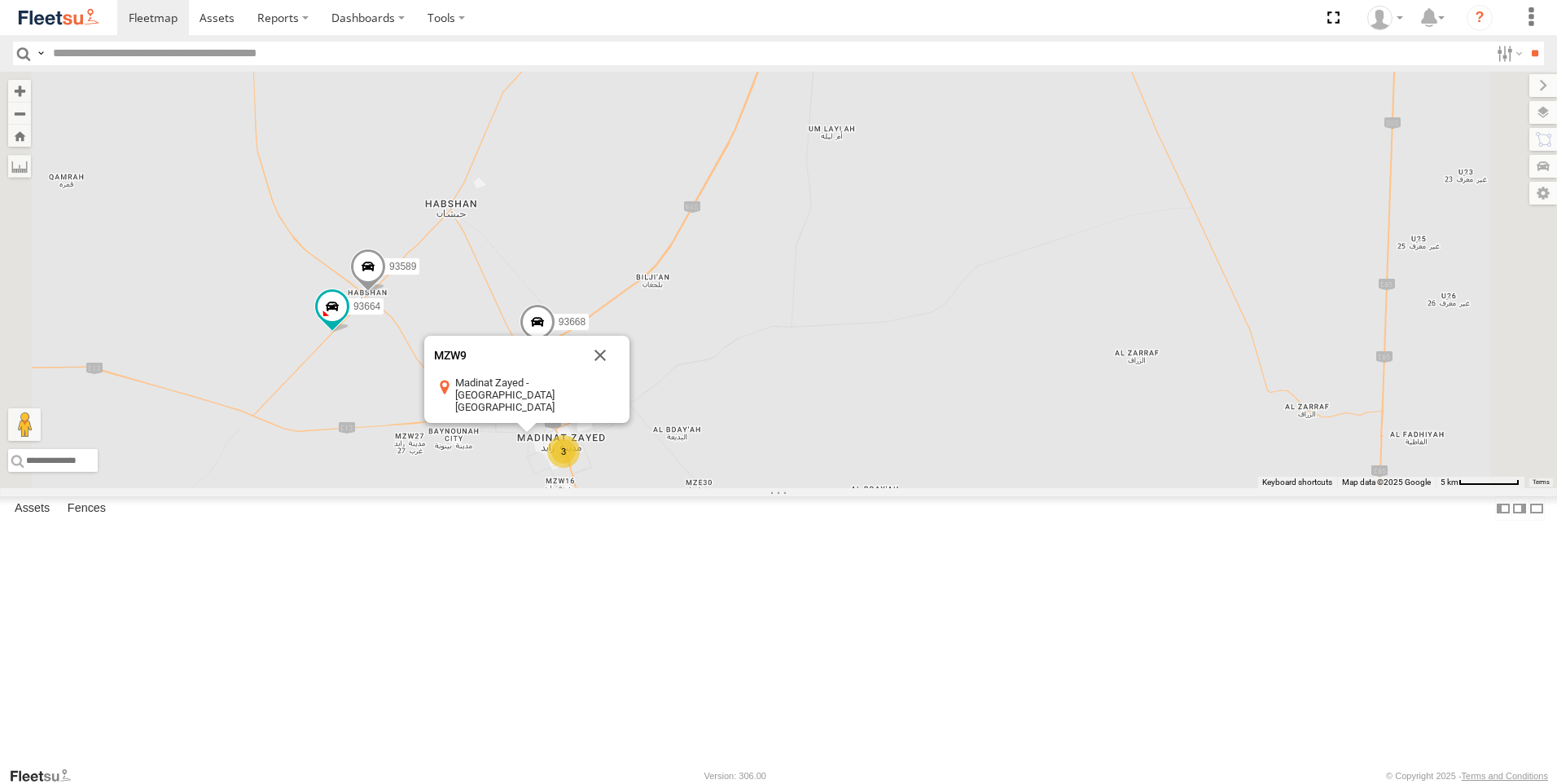
drag, startPoint x: 888, startPoint y: 359, endPoint x: 897, endPoint y: 348, distance: 14.2
click at [896, 349] on div "93598 63659-1 71967-AD-6 47721-CC 93580 56295-AD-2 24418-AD-13 93668 93586-auh …" at bounding box center [778, 279] width 1557 height 417
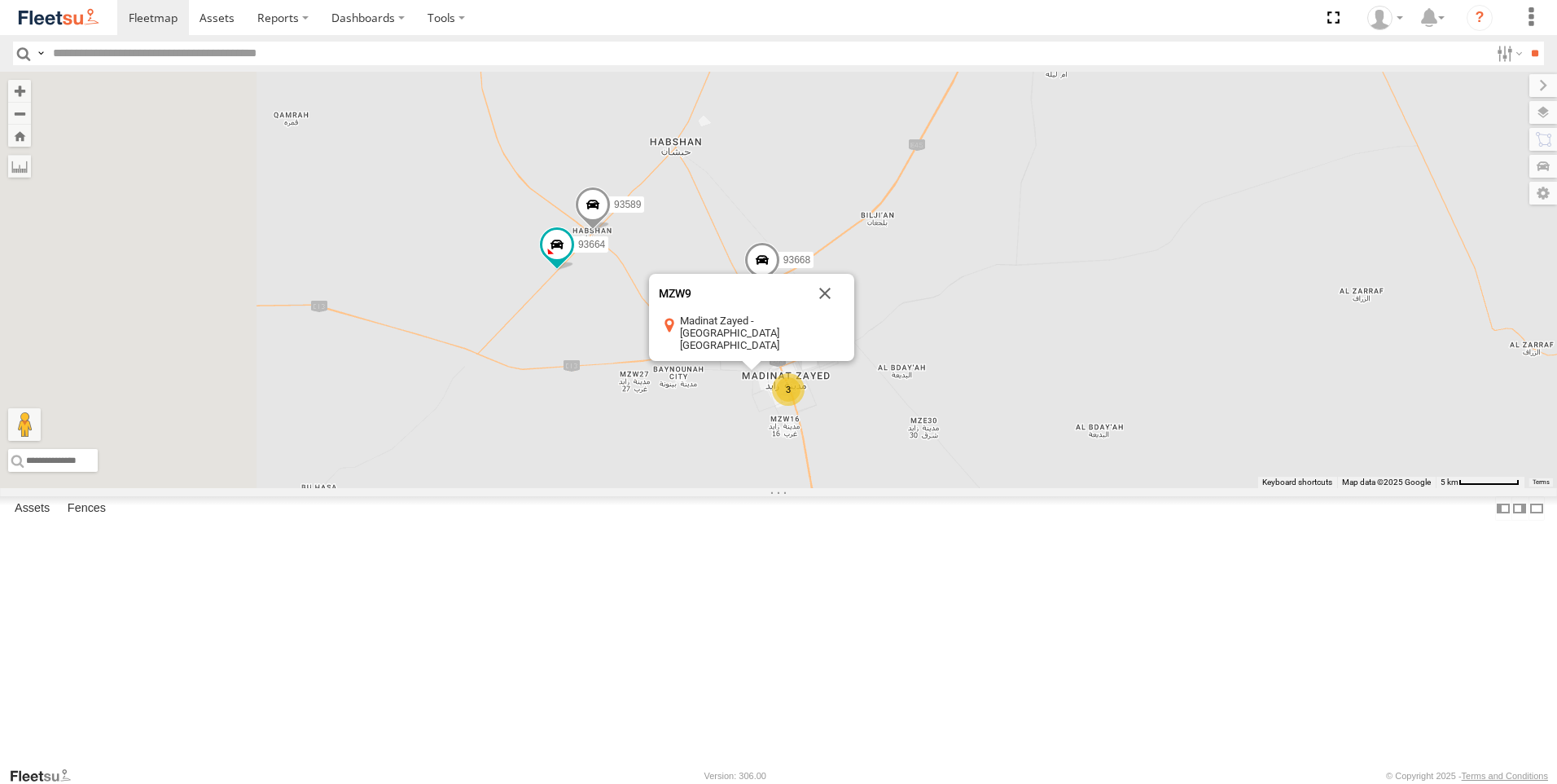
drag, startPoint x: 696, startPoint y: 394, endPoint x: 905, endPoint y: 342, distance: 215.4
click at [905, 342] on div "93598 63659-1 71967-AD-6 47721-CC 93580 56295-AD-2 24418-AD-13 93668 93586-auh …" at bounding box center [778, 279] width 1557 height 417
click at [611, 230] on span at bounding box center [593, 208] width 36 height 44
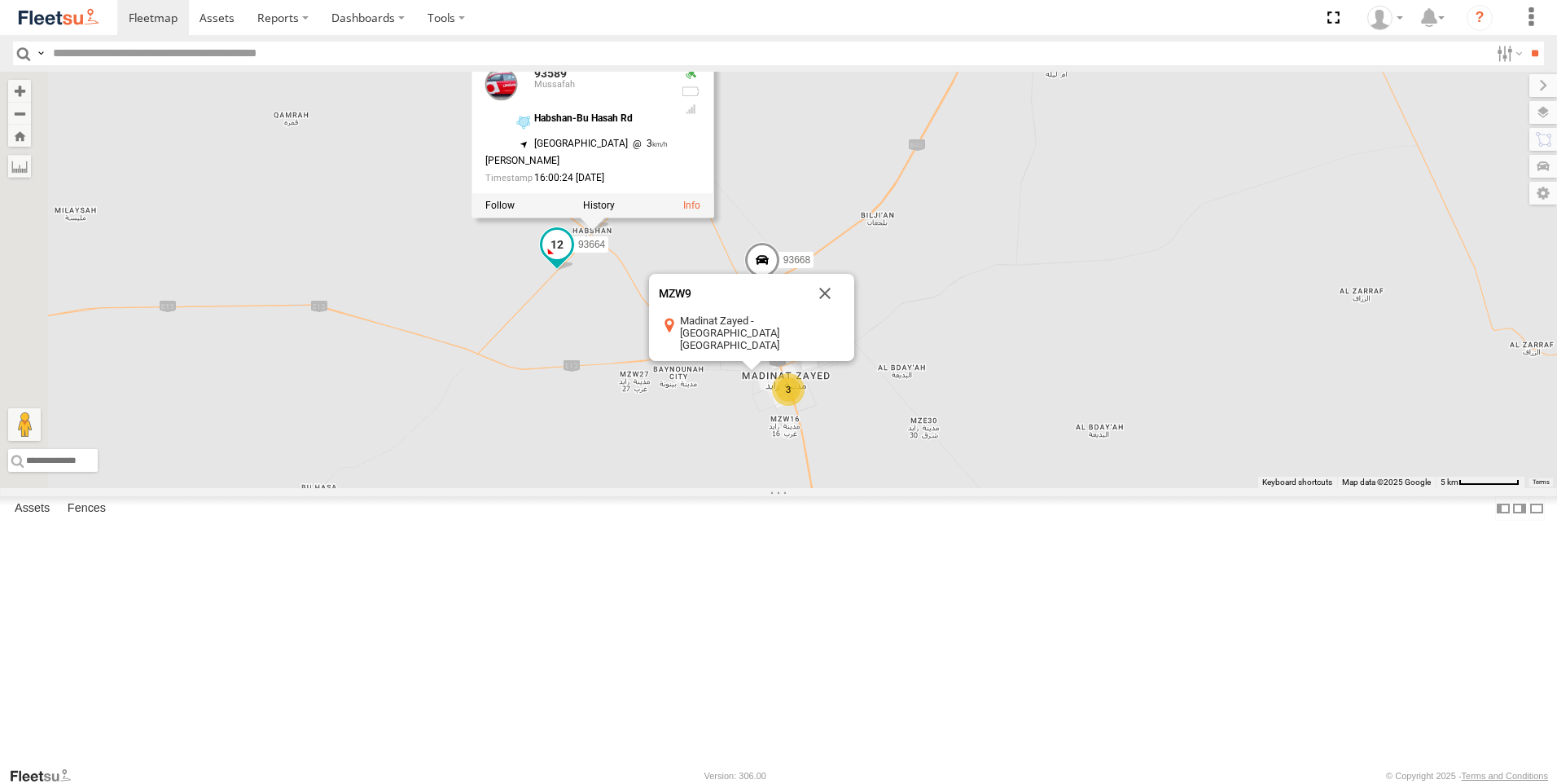
click at [572, 259] on span at bounding box center [557, 244] width 30 height 30
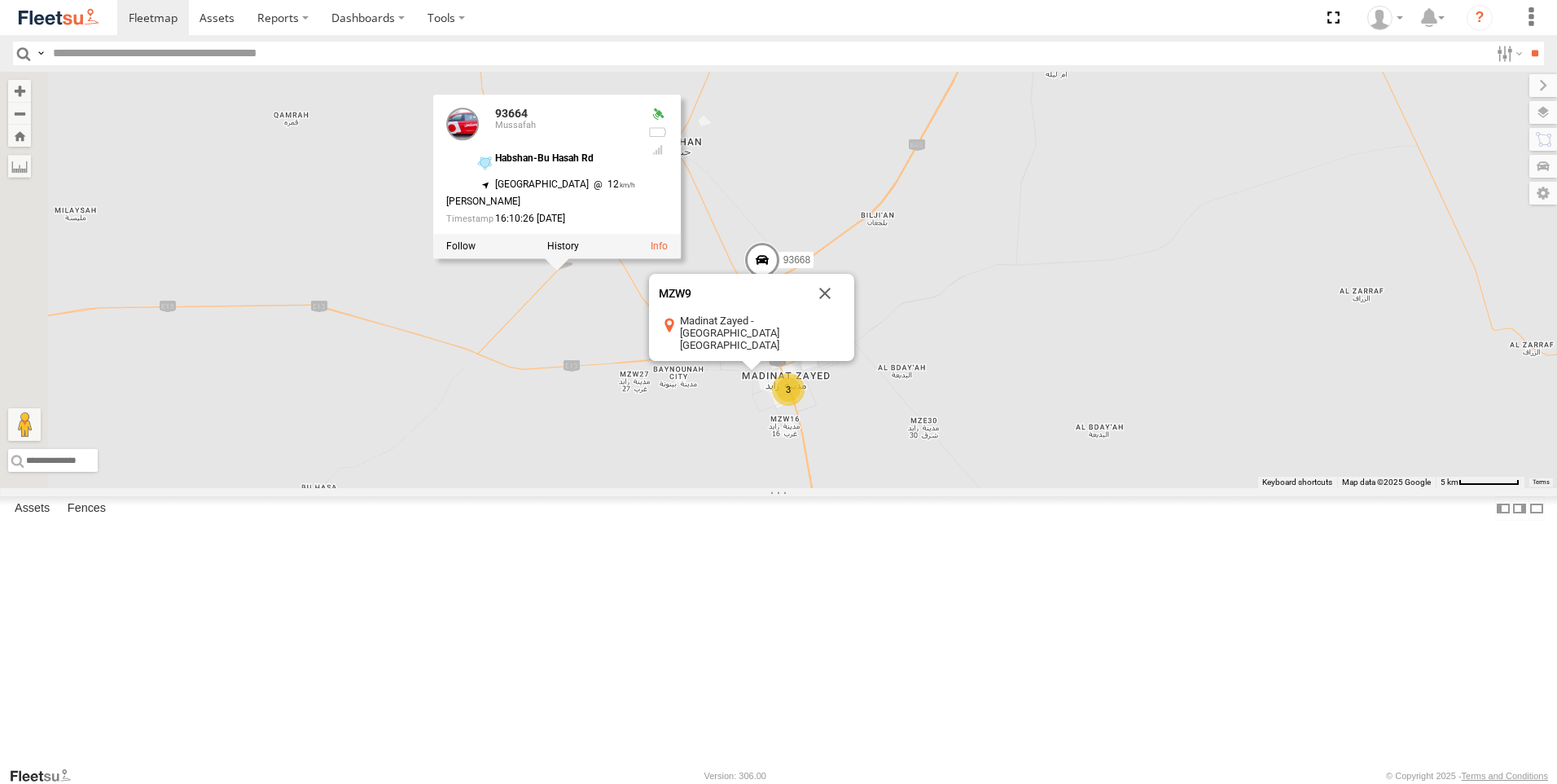
click at [748, 485] on div "93598 63659-1 71967-AD-6 47721-CC 93580 56295-AD-2 24418-AD-13 93668 93586-auh …" at bounding box center [778, 279] width 1557 height 417
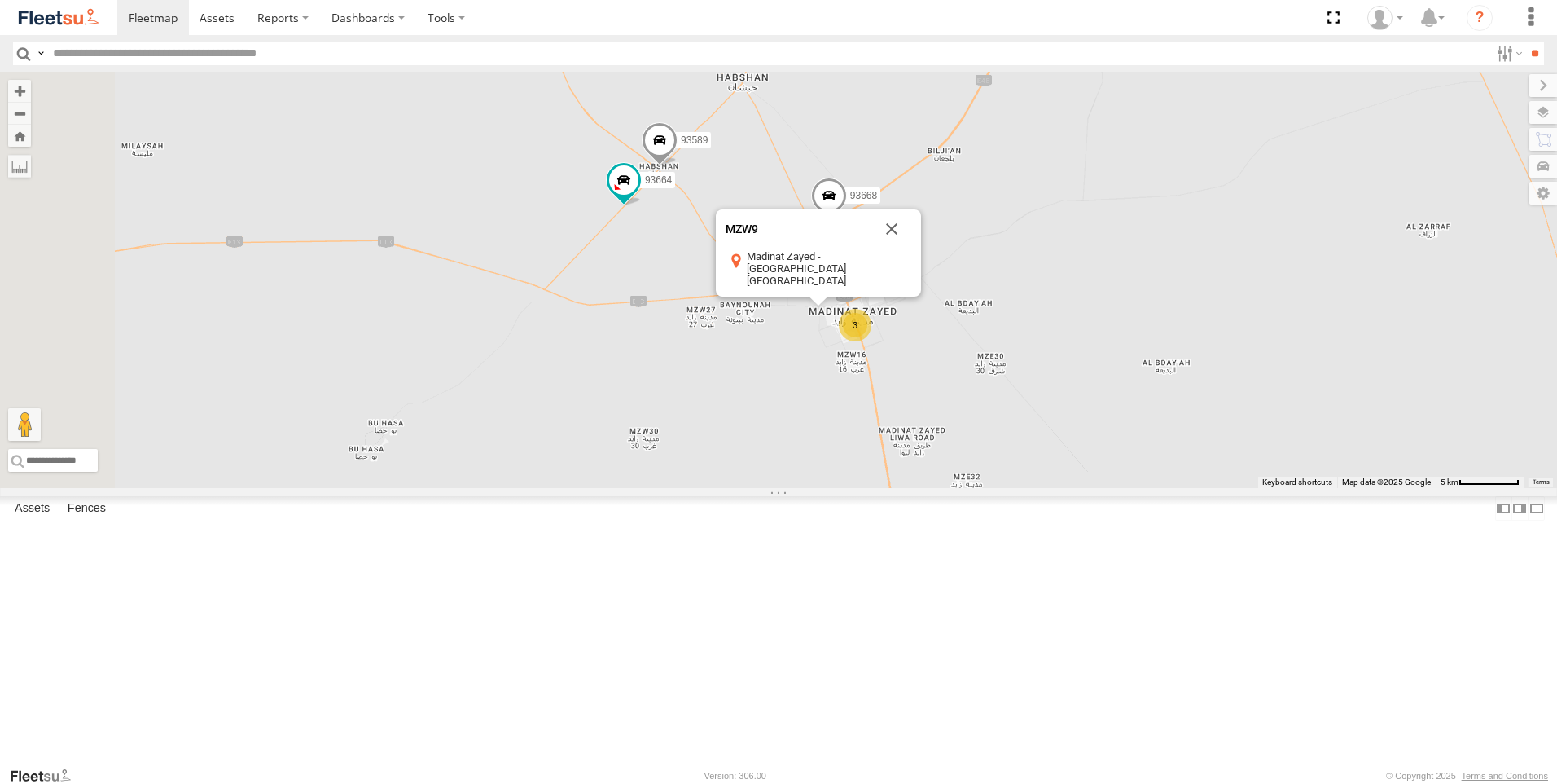
drag, startPoint x: 681, startPoint y: 530, endPoint x: 793, endPoint y: 417, distance: 159.1
click at [793, 417] on div "93598 63659-1 71967-AD-6 47721-CC 93580 56295-AD-2 24418-AD-13 93668 93586-auh …" at bounding box center [778, 279] width 1557 height 417
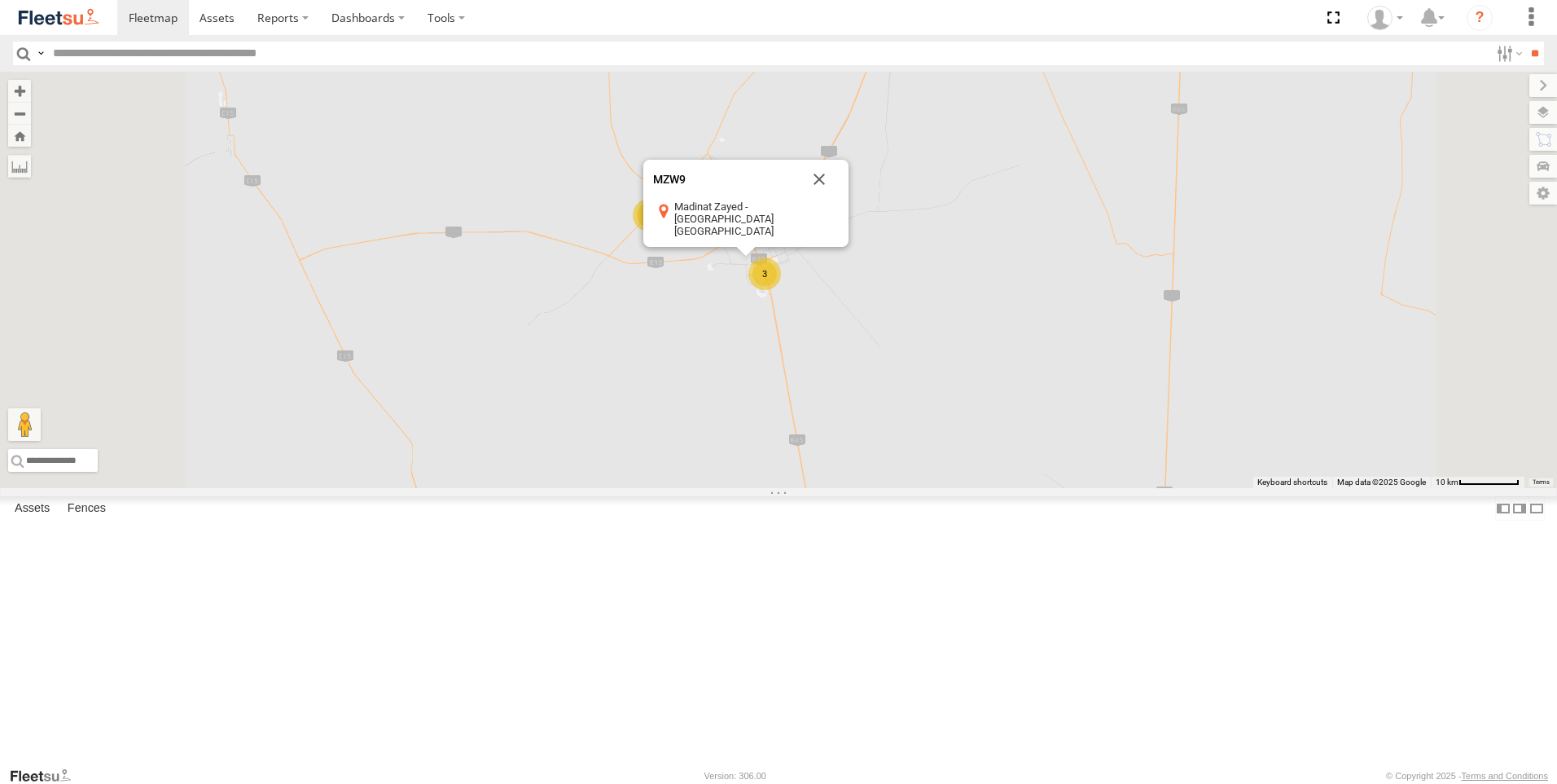
drag, startPoint x: 711, startPoint y: 523, endPoint x: 748, endPoint y: 427, distance: 102.9
click at [748, 427] on div "93598 63659-1 71967-AD-6 47721-CC 93580 56295-AD-2 24418-AD-13 93668 93586-auh …" at bounding box center [778, 279] width 1557 height 417
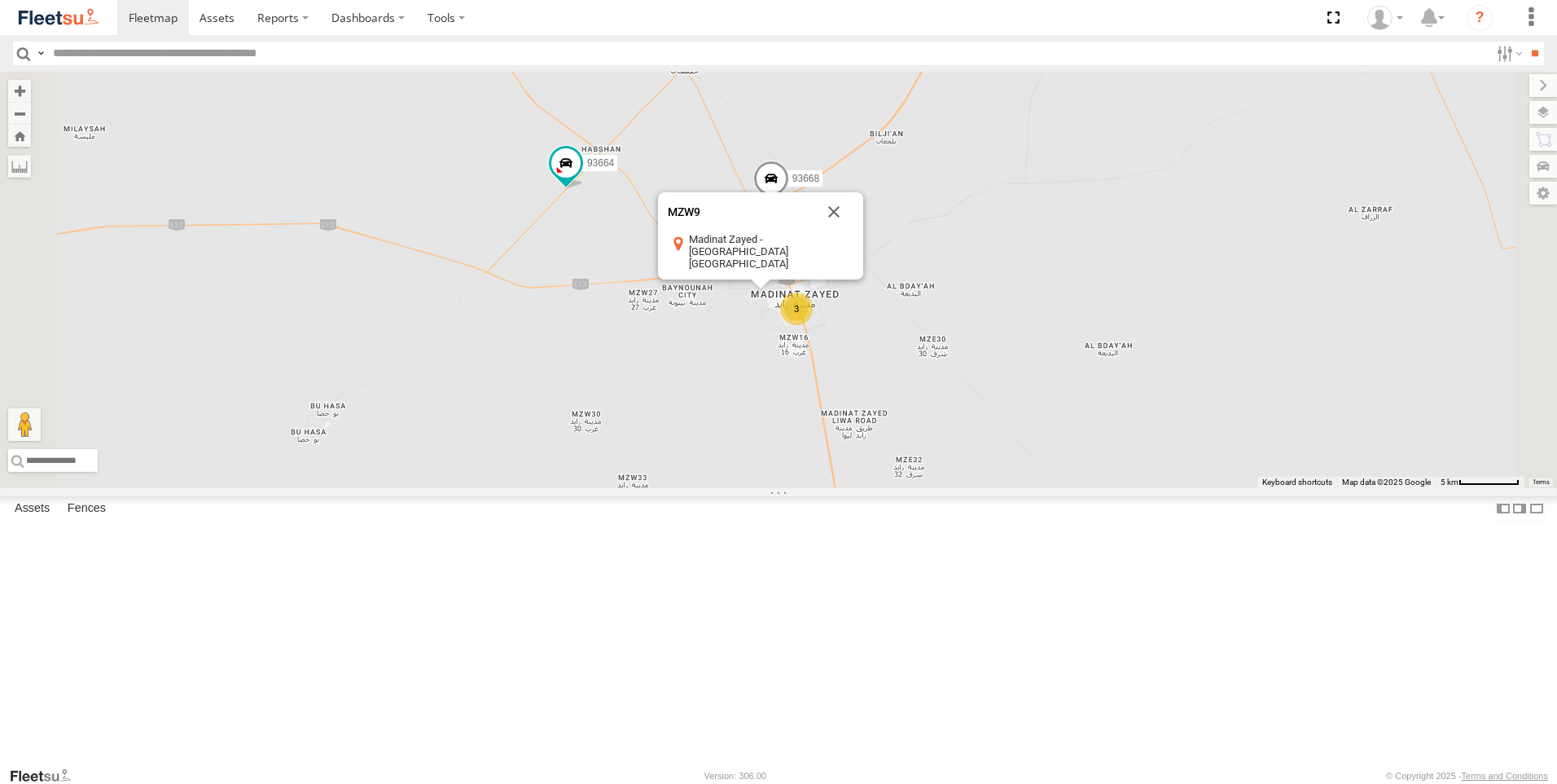
drag, startPoint x: 815, startPoint y: 417, endPoint x: 790, endPoint y: 634, distance: 218.4
click at [790, 488] on div "93598 63659-1 71967-AD-6 47721-CC 93580 56295-AD-2 24418-AD-13 93668 93586-auh …" at bounding box center [778, 279] width 1557 height 417
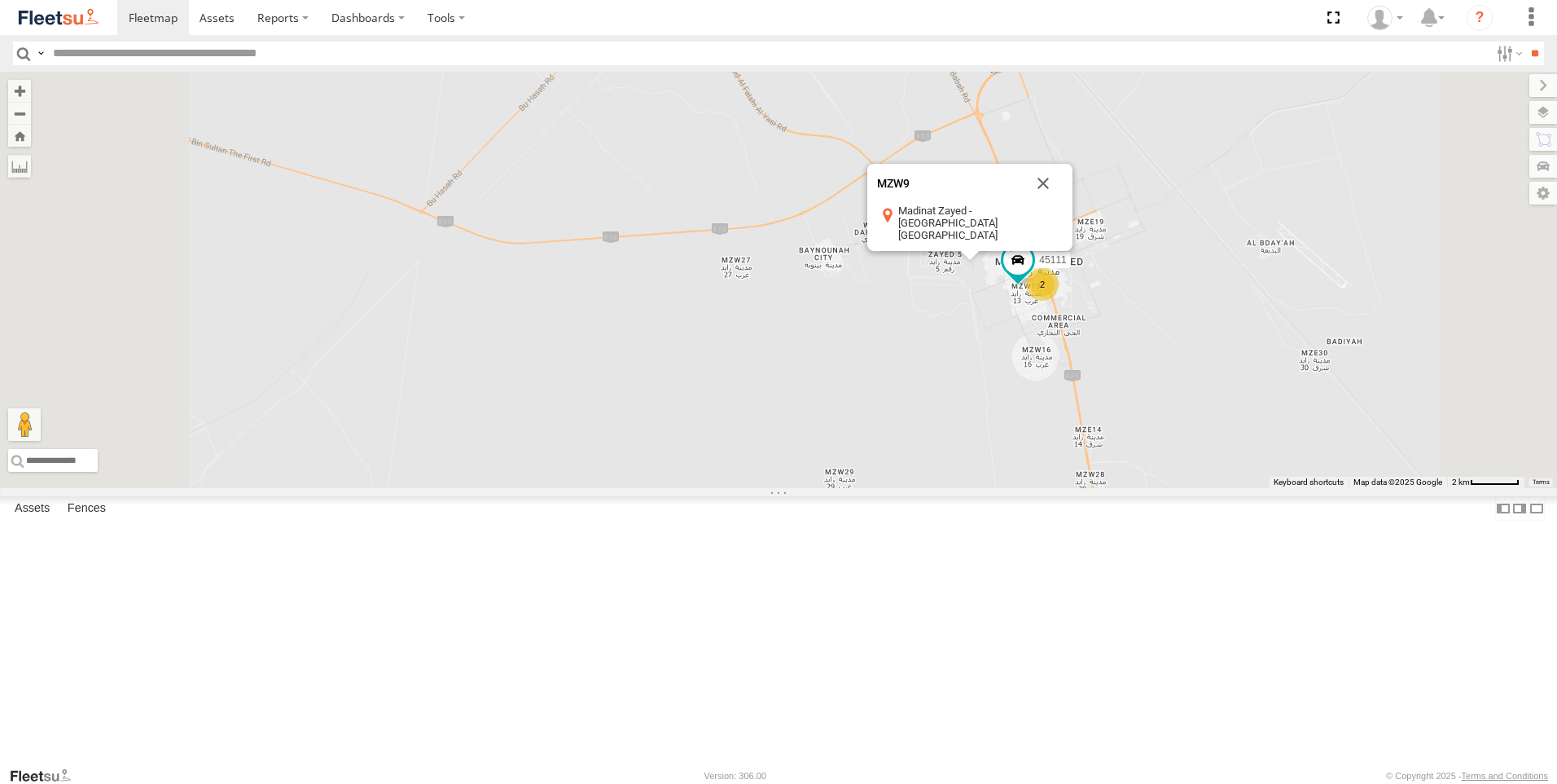
drag, startPoint x: 793, startPoint y: 367, endPoint x: 829, endPoint y: 604, distance: 239.7
click at [829, 488] on div "93598 63659-1 71967-AD-6 47721-CC 93580 56295-AD-2 24418-AD-13 93668 93586-auh …" at bounding box center [778, 279] width 1557 height 417
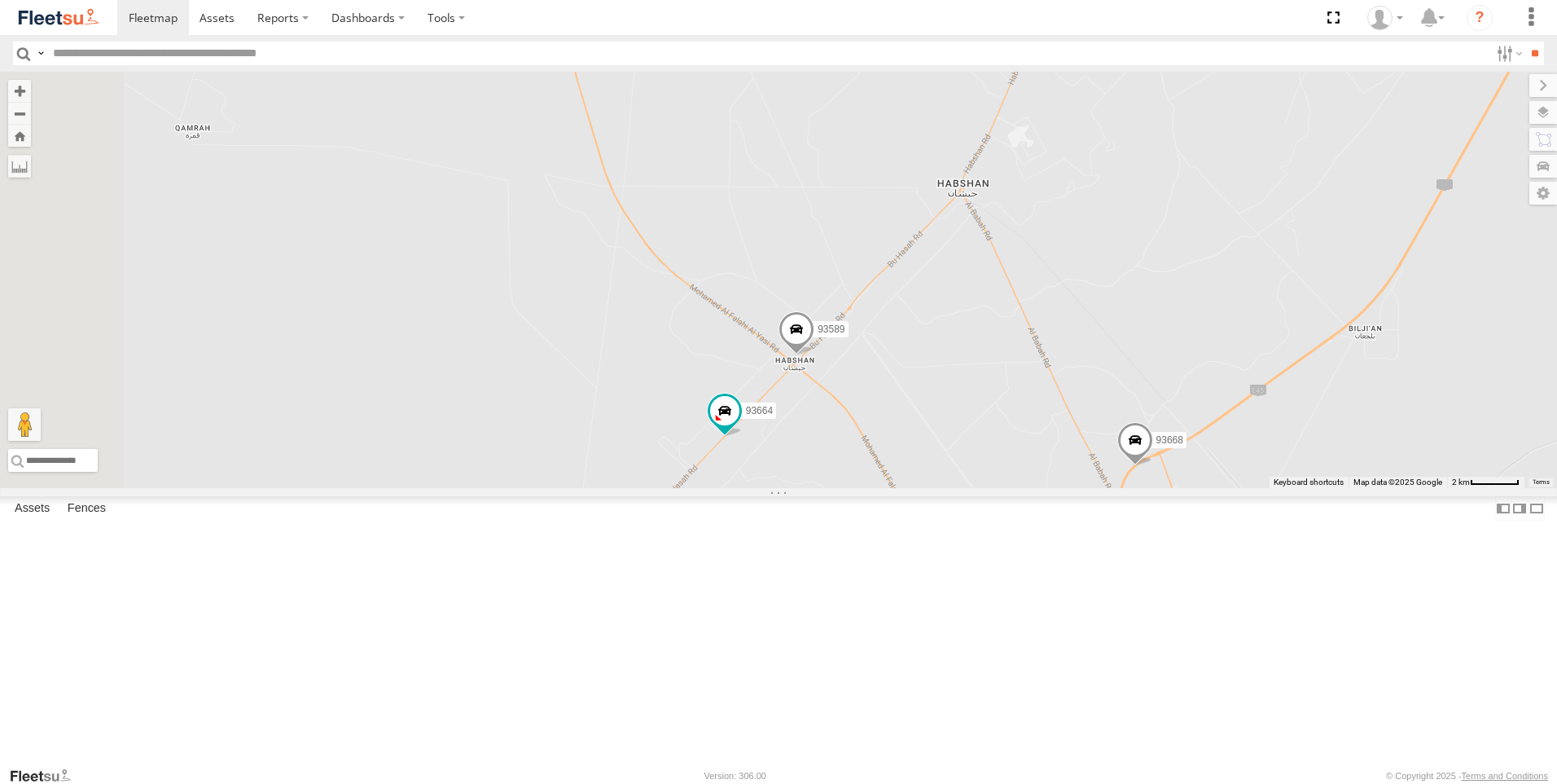
drag, startPoint x: 714, startPoint y: 442, endPoint x: 761, endPoint y: 539, distance: 107.8
click at [761, 488] on div "93598 63659-1 71967-AD-6 47721-CC 93580 56295-AD-2 24418-AD-13 93668 93586-auh …" at bounding box center [778, 279] width 1557 height 417
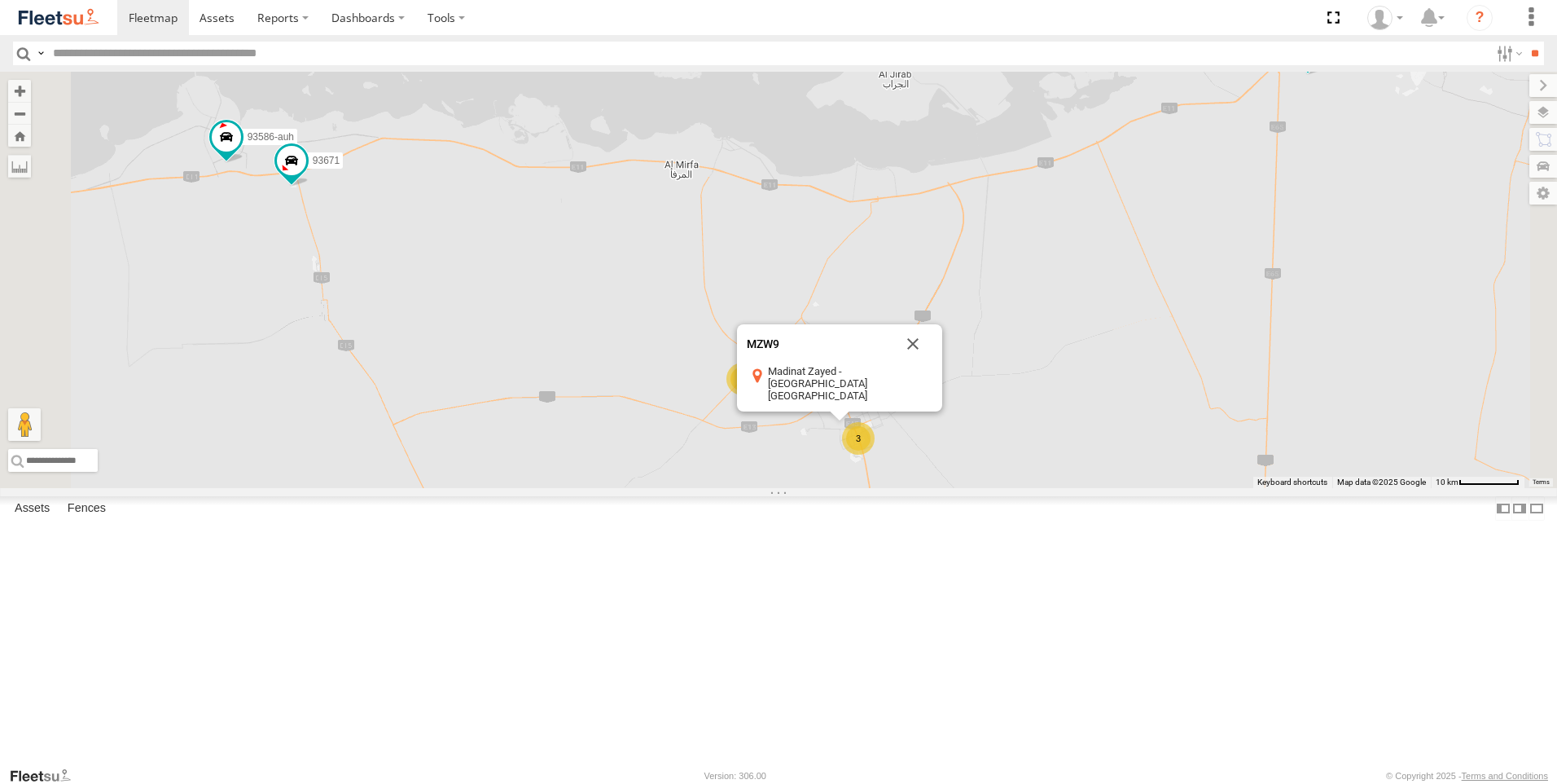
drag, startPoint x: 700, startPoint y: 374, endPoint x: 867, endPoint y: 437, distance: 178.5
click at [867, 437] on div "93598 63659-1 71967-AD-6 47721-CC 93580 56295-AD-2 24418-AD-13 93668 93586-auh …" at bounding box center [778, 279] width 1557 height 417
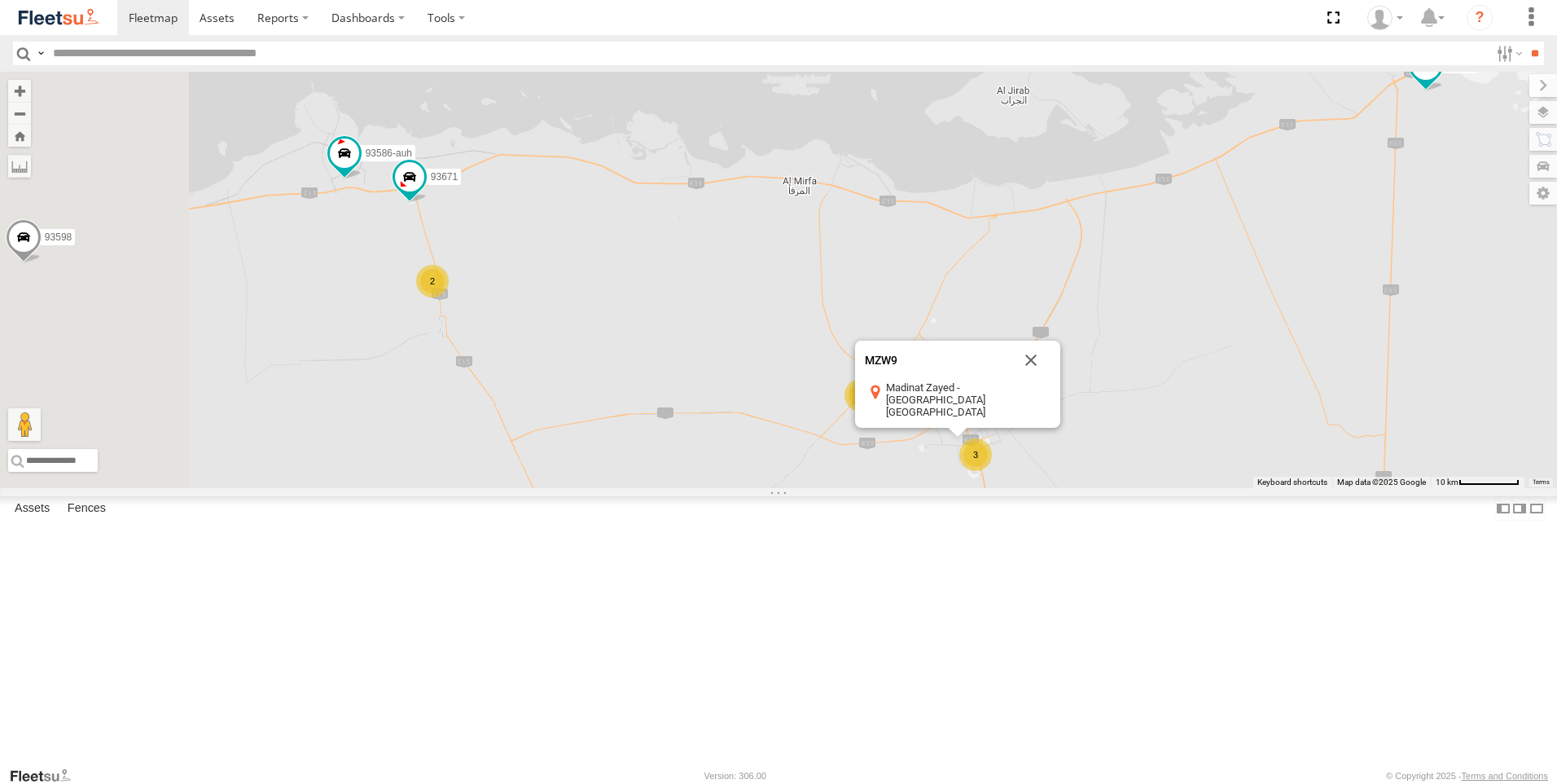
drag, startPoint x: 669, startPoint y: 417, endPoint x: 763, endPoint y: 428, distance: 94.6
click at [763, 428] on div "93598 63659-1 71967-AD-6 47721-CC 93580 56295-AD-2 24418-AD-13 93668 93586-auh …" at bounding box center [778, 279] width 1557 height 417
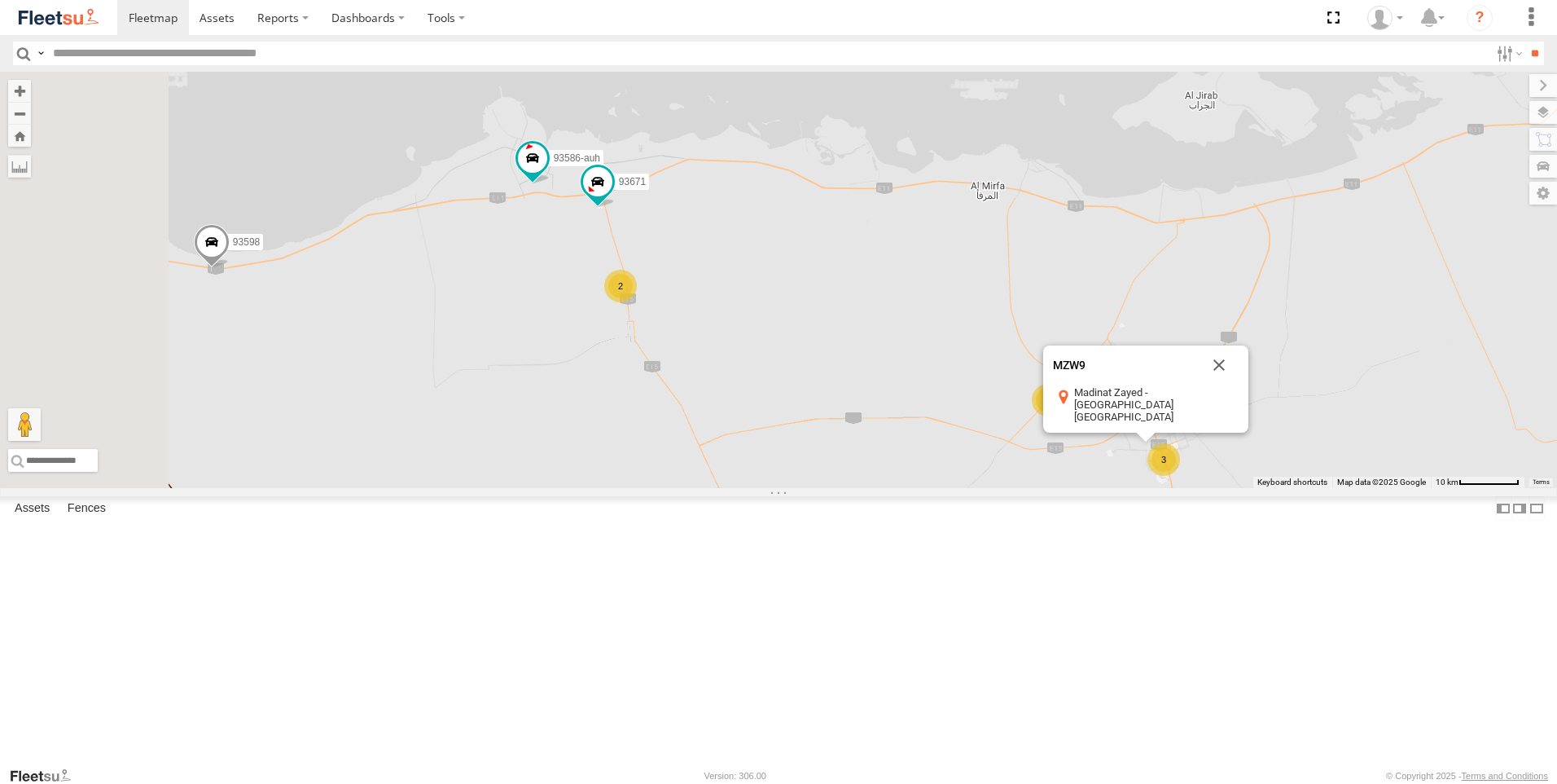
drag, startPoint x: 838, startPoint y: 411, endPoint x: 894, endPoint y: 407, distance: 56.1
click at [894, 407] on div "93598 63659-1 71967-AD-6 47721-CC 93580 56295-AD-2 24418-AD-13 93668 93586-auh …" at bounding box center [778, 279] width 1557 height 417
click at [547, 173] on span at bounding box center [533, 158] width 30 height 30
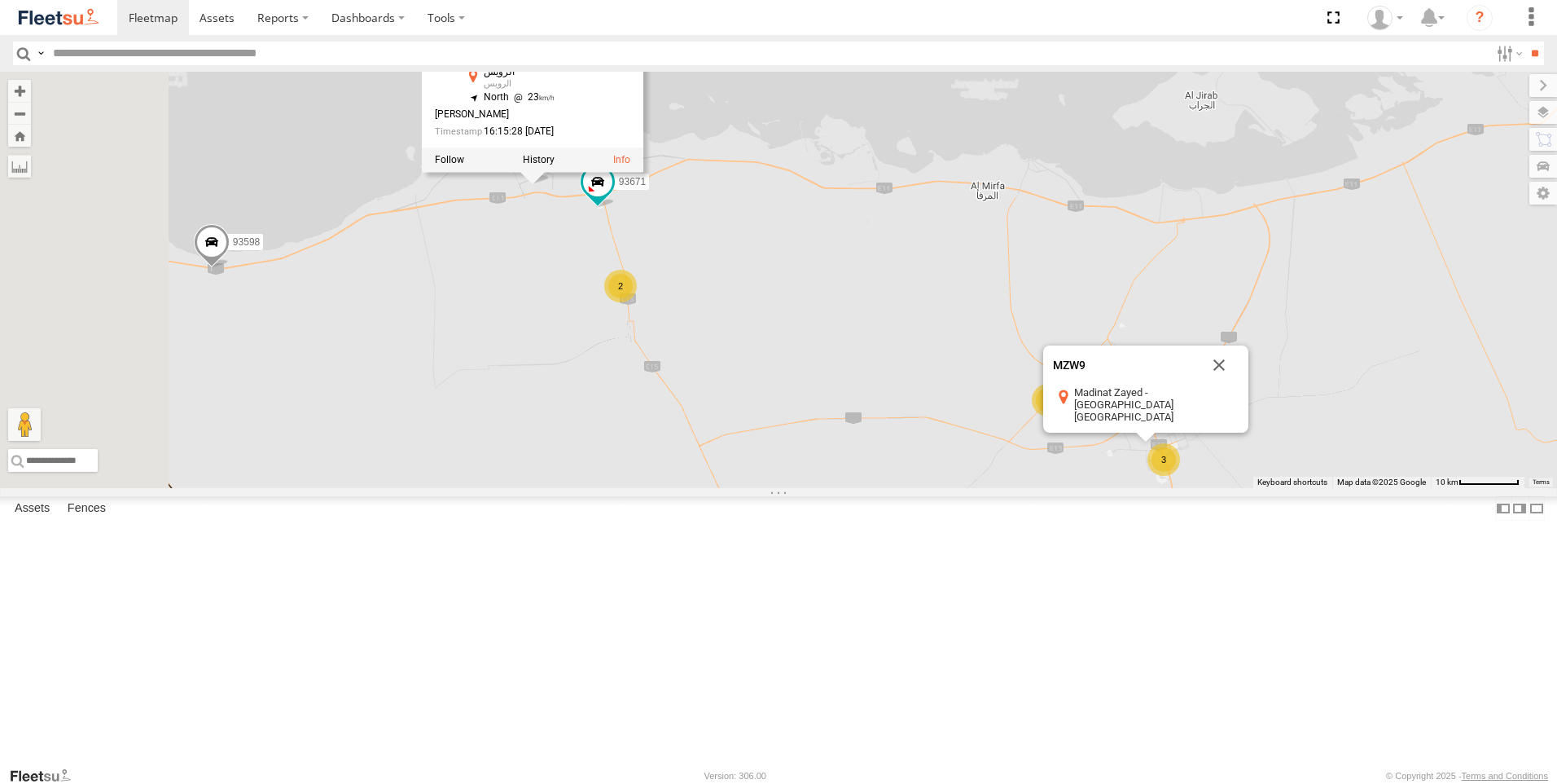
click at [718, 363] on div "93598 63659-1 71967-AD-6 47721-CC 93580 56295-AD-2 24418-AD-13 93668 93586-auh …" at bounding box center [778, 279] width 1557 height 417
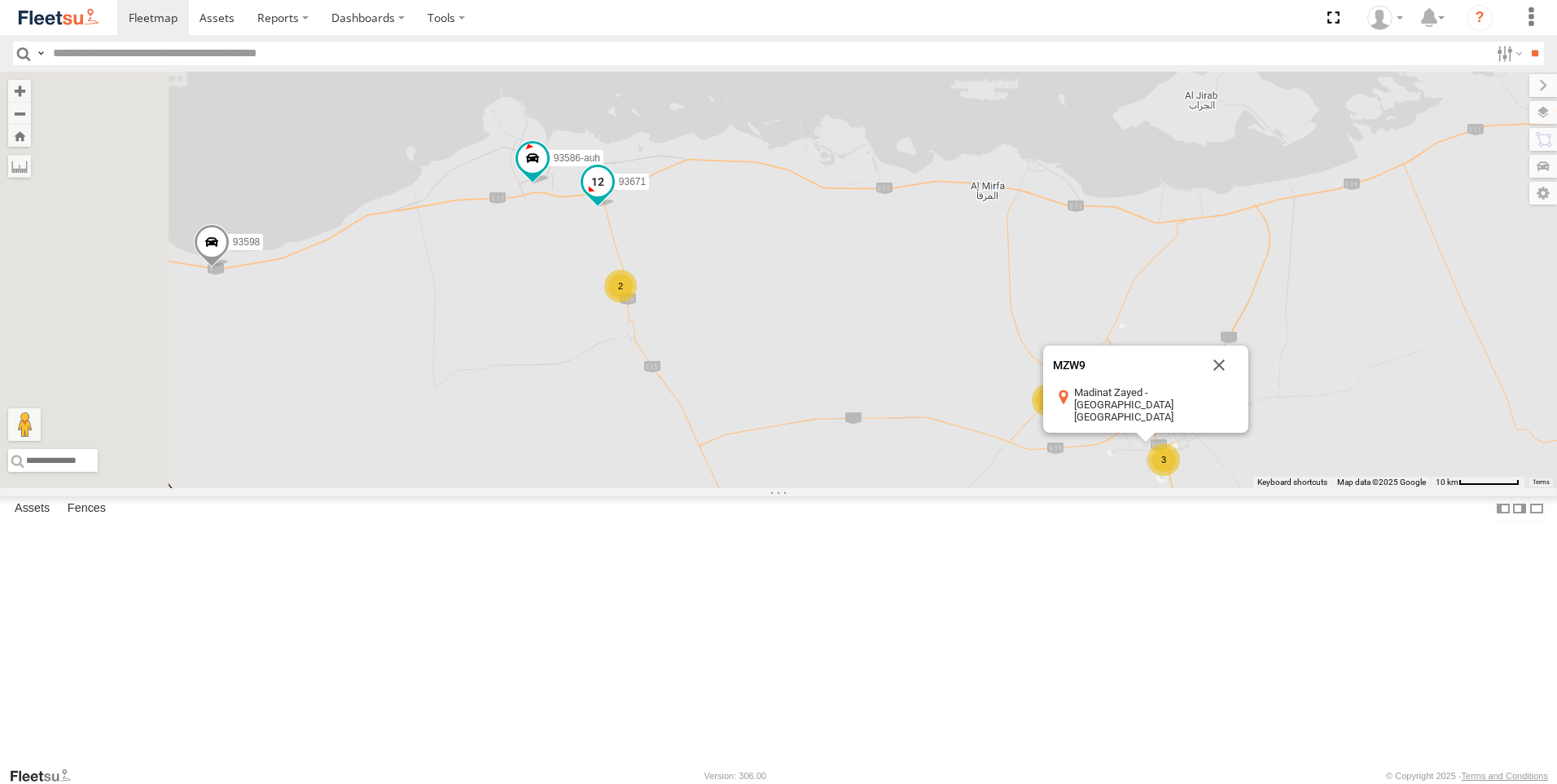
click at [613, 196] on span at bounding box center [597, 182] width 30 height 30
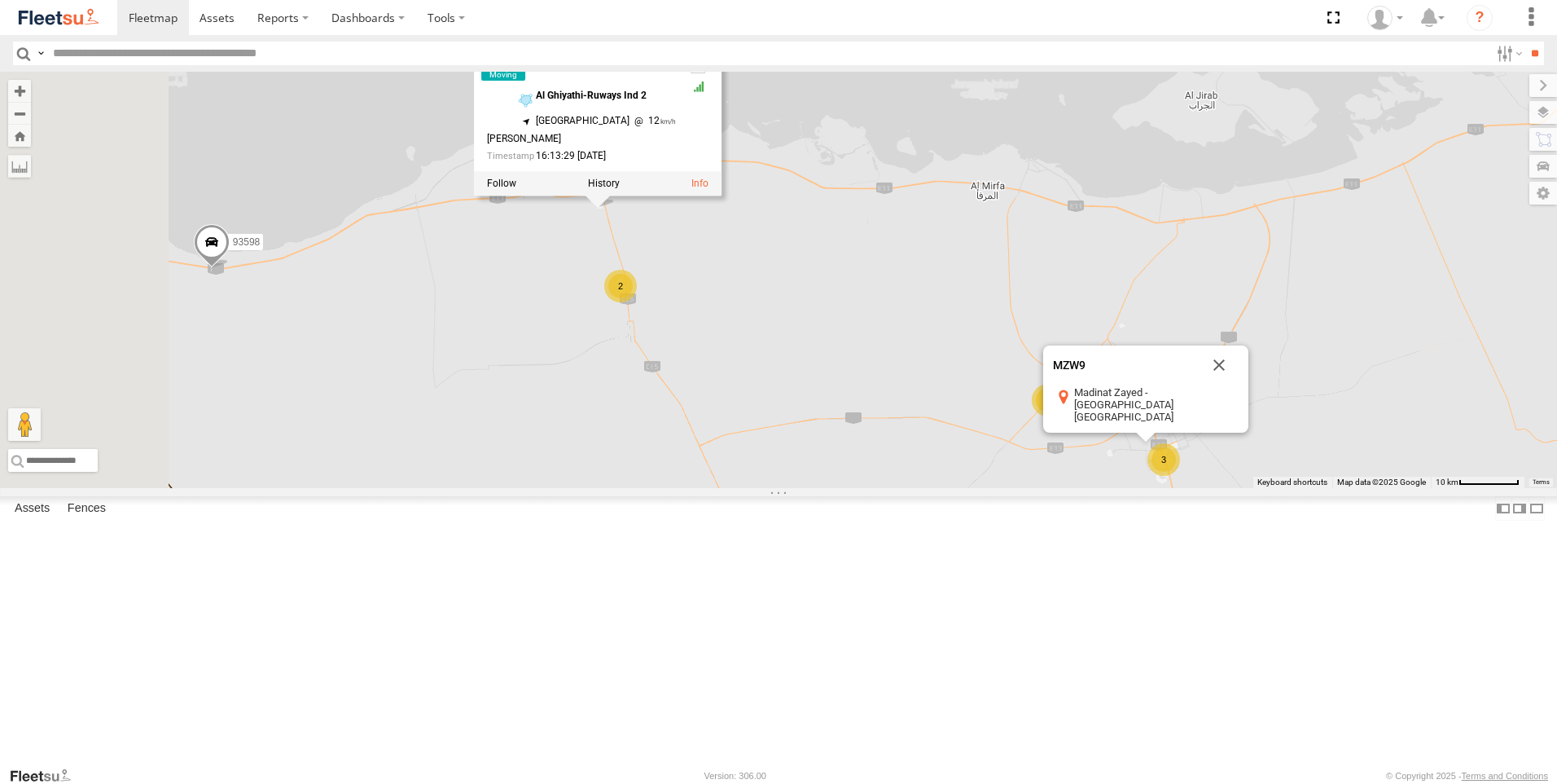
click at [755, 412] on div "93598 63659-1 71967-AD-6 47721-CC 93580 56295-AD-2 24418-AD-13 93668 93586-auh …" at bounding box center [778, 279] width 1557 height 417
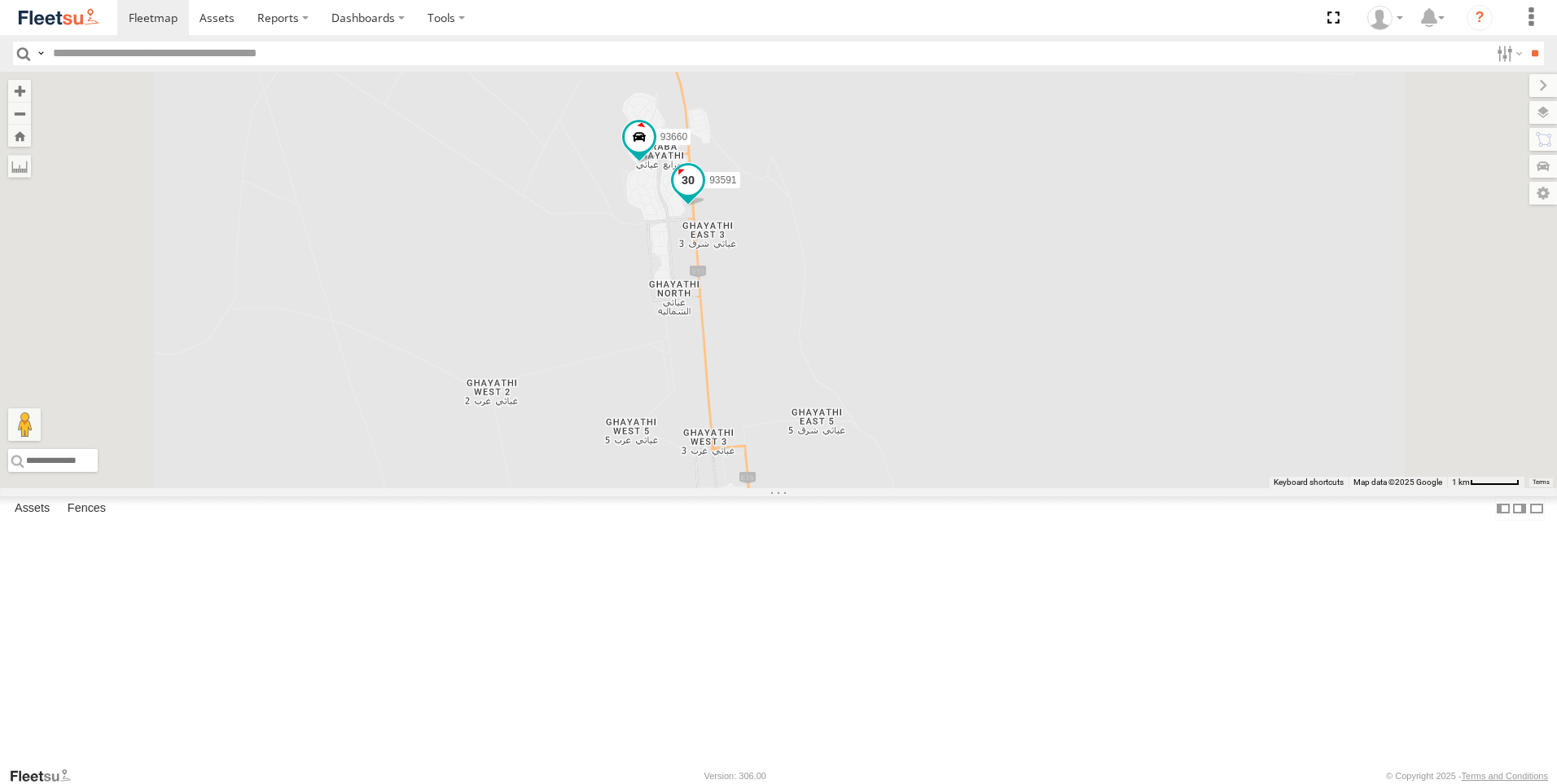
click at [703, 193] on span at bounding box center [688, 179] width 30 height 30
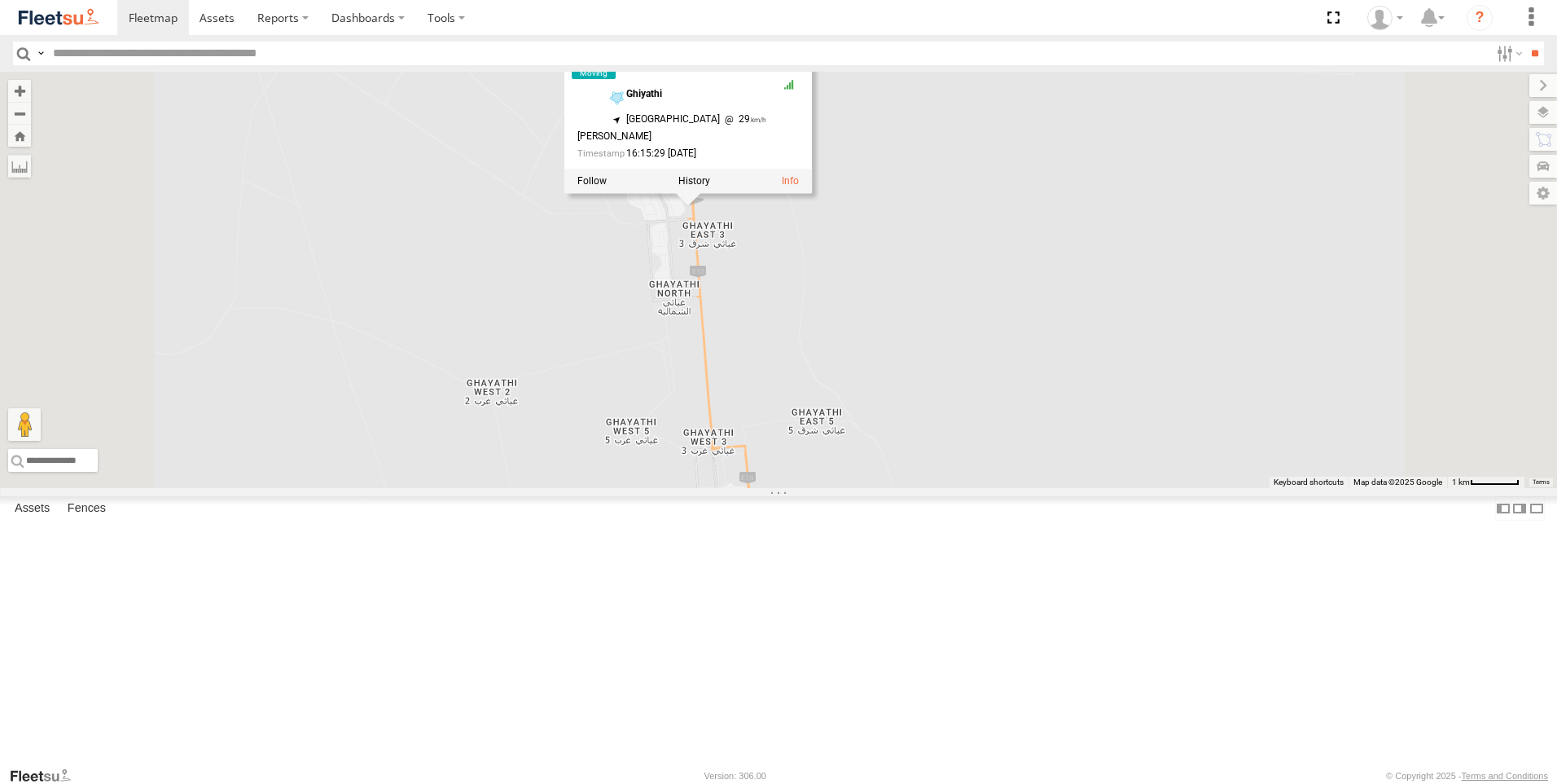
click at [839, 387] on div "93598 63659-1 71967-AD-6 47721-CC 93580 56295-AD-2 24418-AD-13 93668 93586-auh …" at bounding box center [778, 279] width 1557 height 417
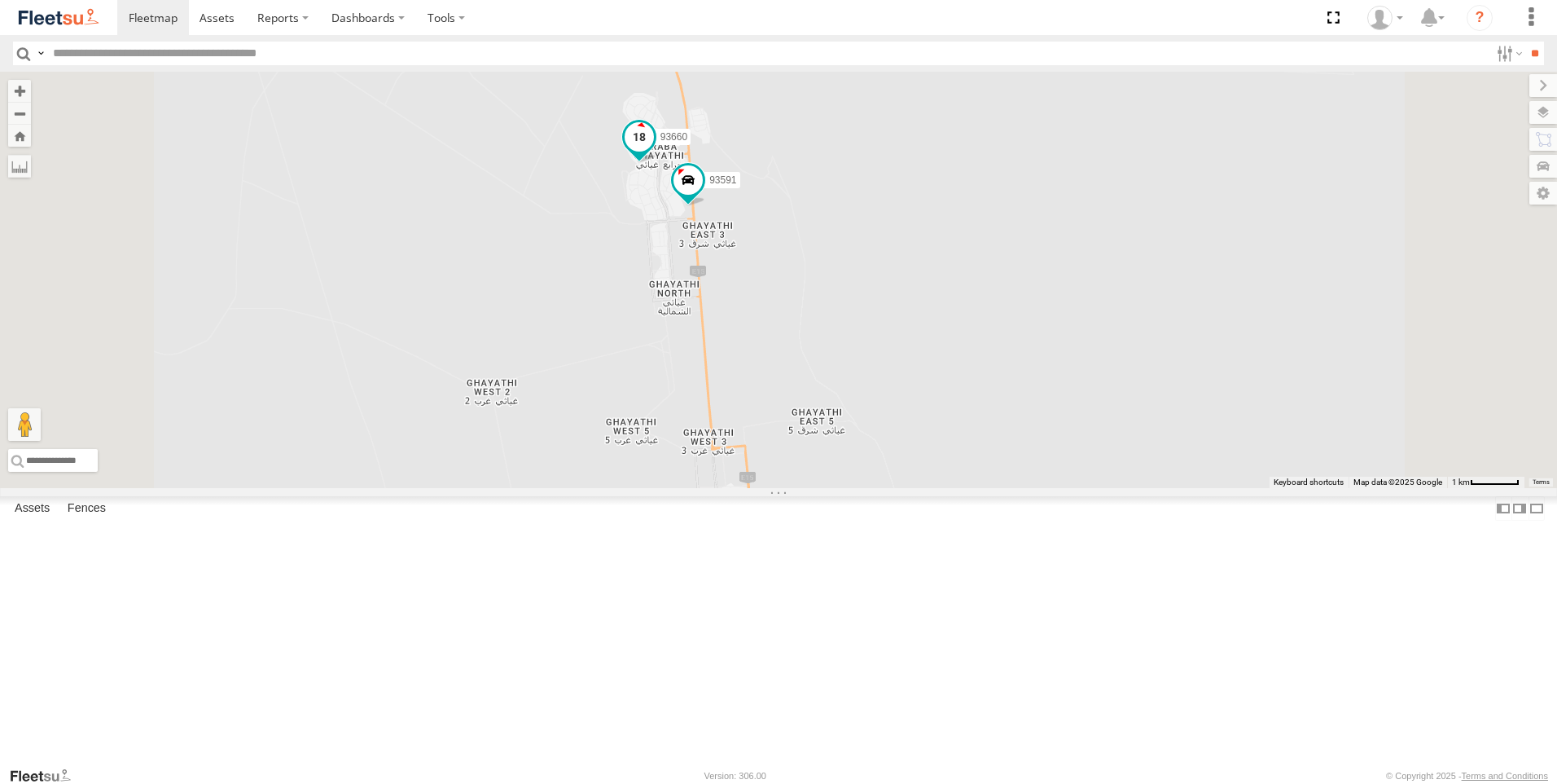
click at [654, 152] on span at bounding box center [639, 137] width 30 height 30
click at [791, 342] on div "93598 63659-1 71967-AD-6 47721-CC 93580 56295-AD-2 24418-AD-13 93668 93586-auh …" at bounding box center [778, 279] width 1557 height 417
click at [672, 429] on div "93598 63659-1 71967-AD-6 47721-CC 93580 56295-AD-2 24418-AD-13 93668 93586-auh …" at bounding box center [778, 279] width 1557 height 417
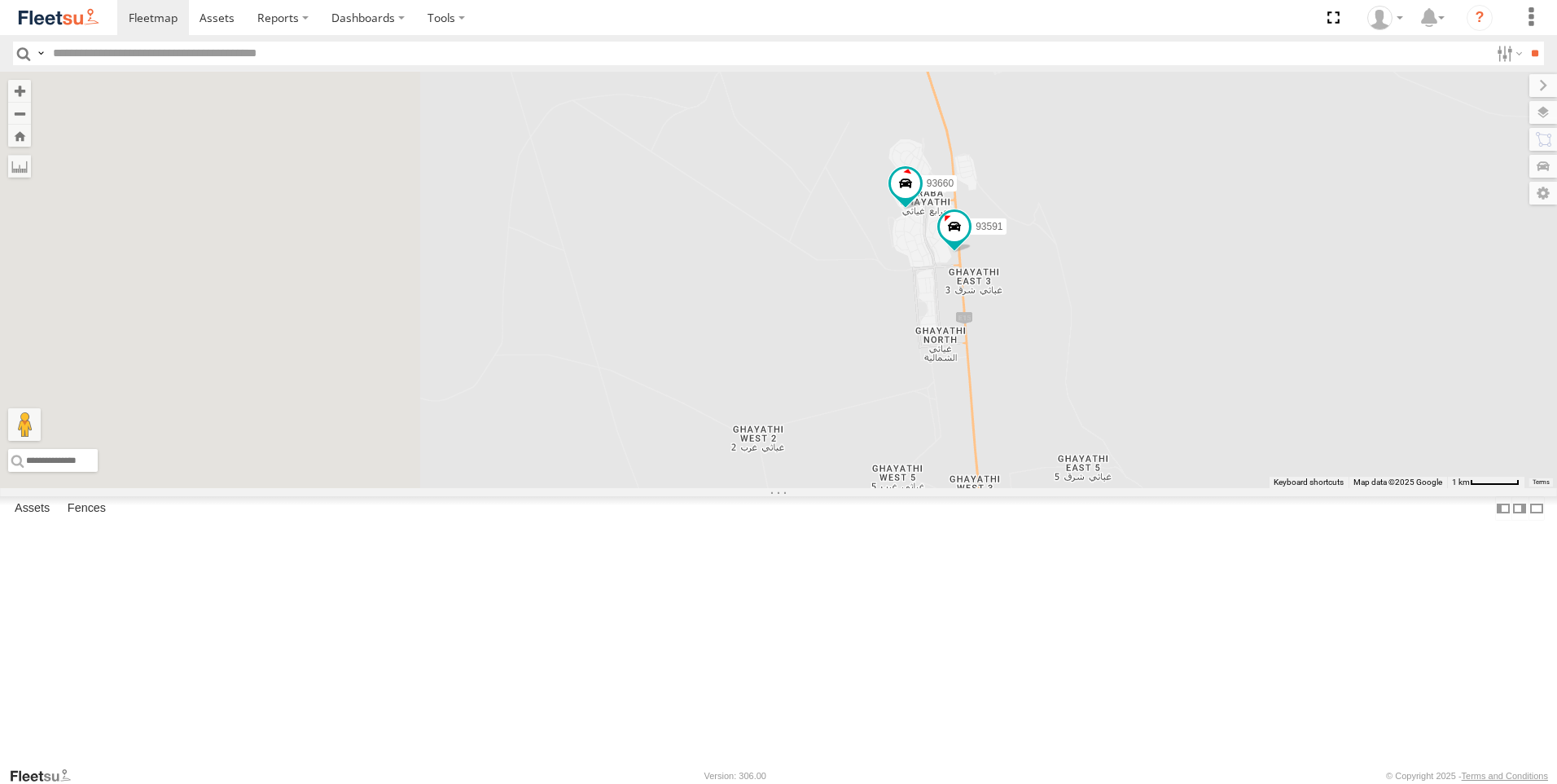
drag, startPoint x: 647, startPoint y: 428, endPoint x: 918, endPoint y: 479, distance: 275.8
click at [918, 479] on div "93598 63659-1 71967-AD-6 47721-CC 93580 56295-AD-2 24418-AD-13 93668 93586-auh …" at bounding box center [778, 279] width 1557 height 417
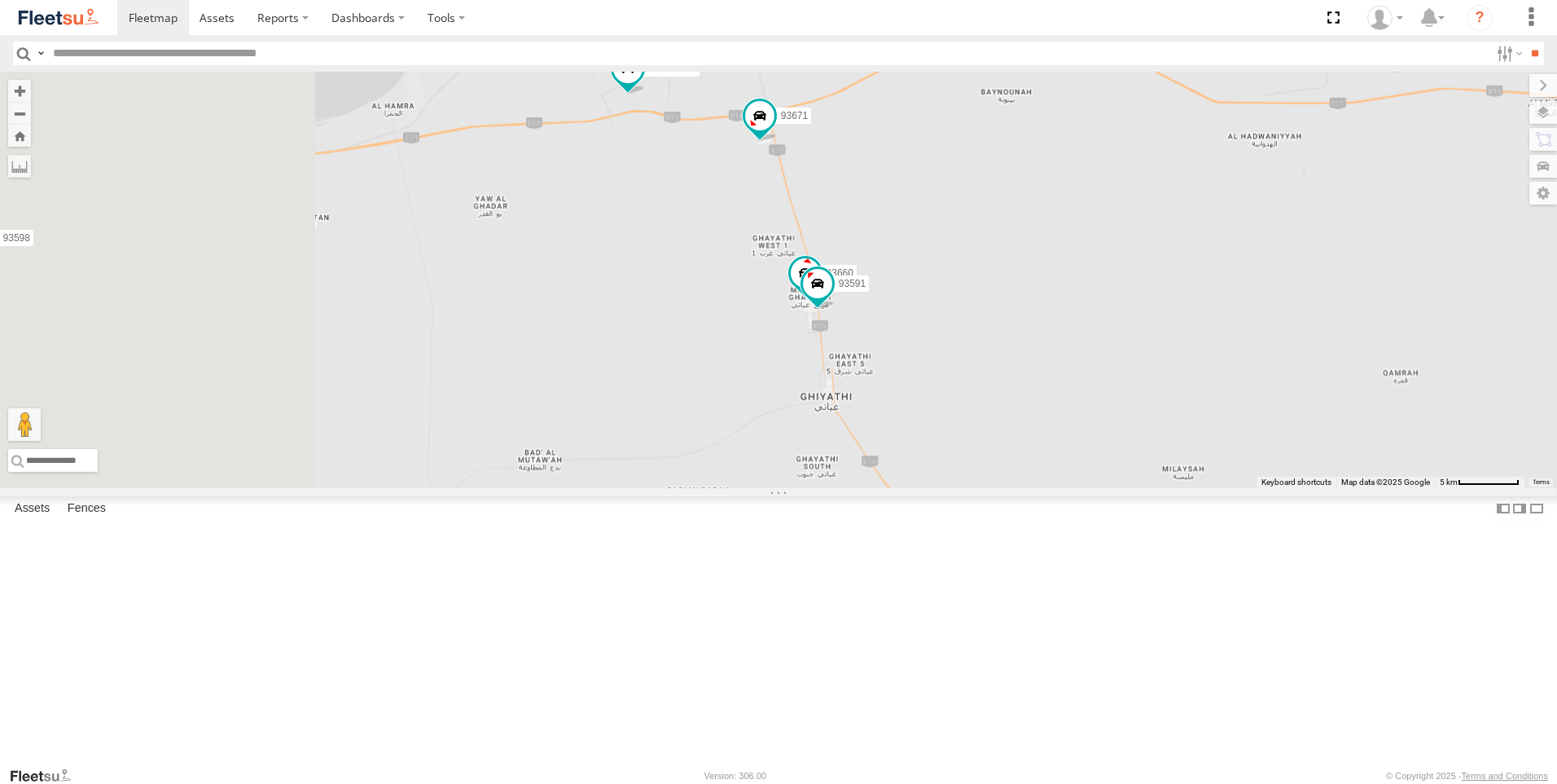
drag, startPoint x: 669, startPoint y: 439, endPoint x: 845, endPoint y: 449, distance: 176.3
click at [845, 449] on div "93598 63659-1 71967-AD-6 47721-CC 93580 56295-AD-2 24418-AD-13 93668 93586-auh …" at bounding box center [778, 279] width 1557 height 417
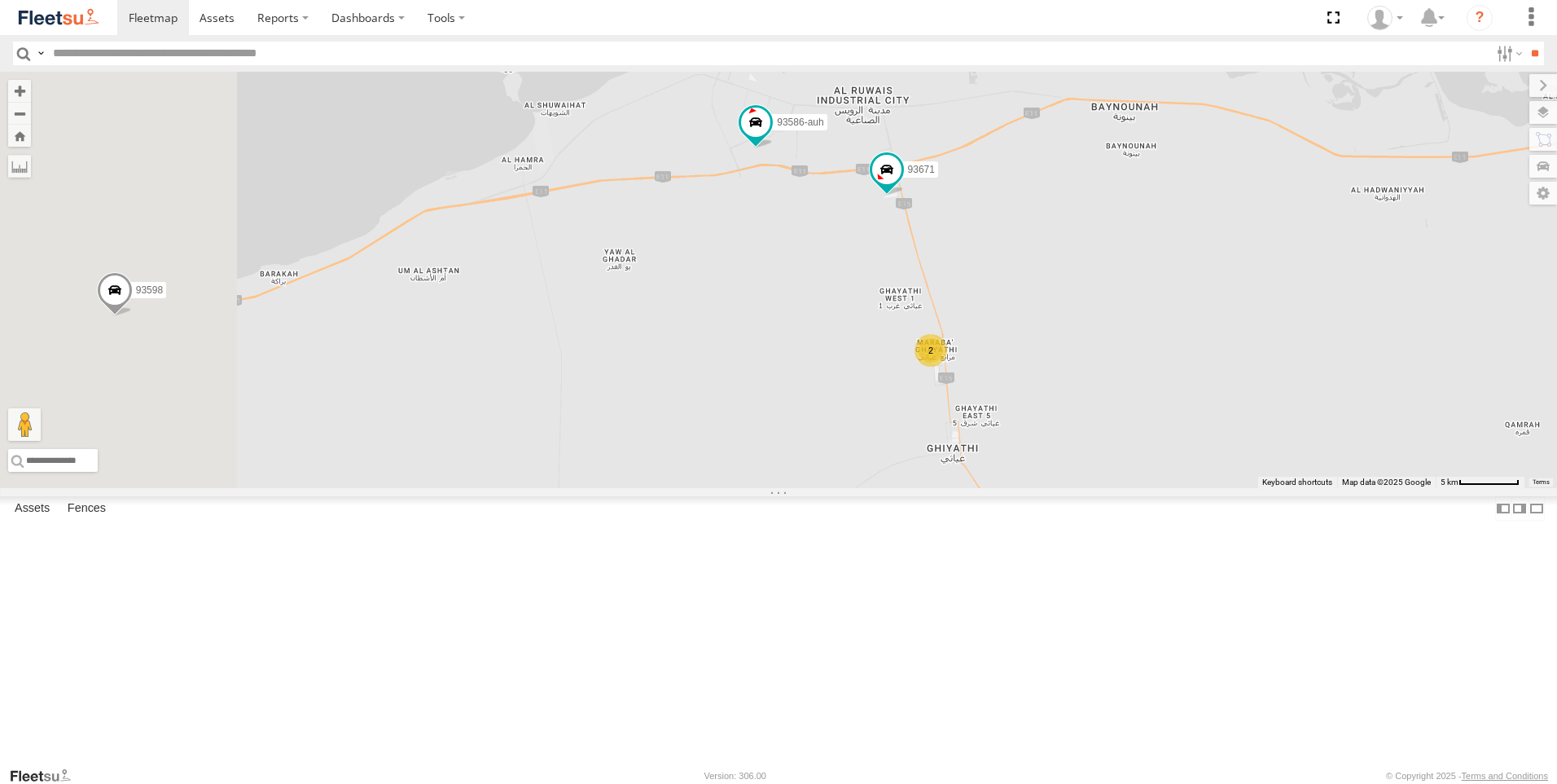
drag, startPoint x: 880, startPoint y: 476, endPoint x: 893, endPoint y: 478, distance: 13.2
click at [893, 478] on div "93598 63659-1 71967-AD-6 47721-CC 93580 56295-AD-2 24418-AD-13 93668 93586-auh …" at bounding box center [778, 279] width 1557 height 417
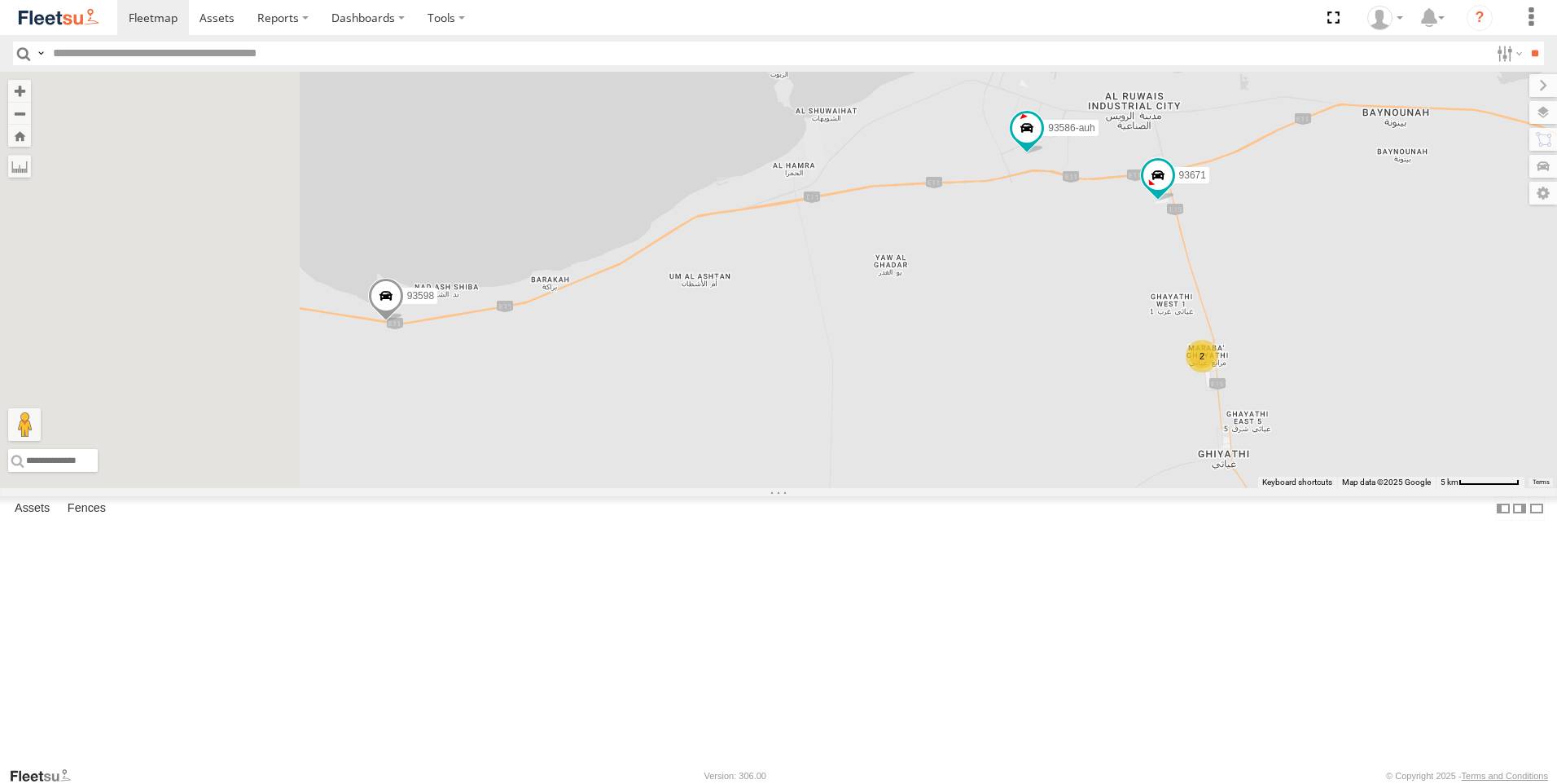
click at [938, 455] on div "93598 63659-1 71967-AD-6 47721-CC 93580 56295-AD-2 24418-AD-13 93668 93586-auh …" at bounding box center [778, 279] width 1557 height 417
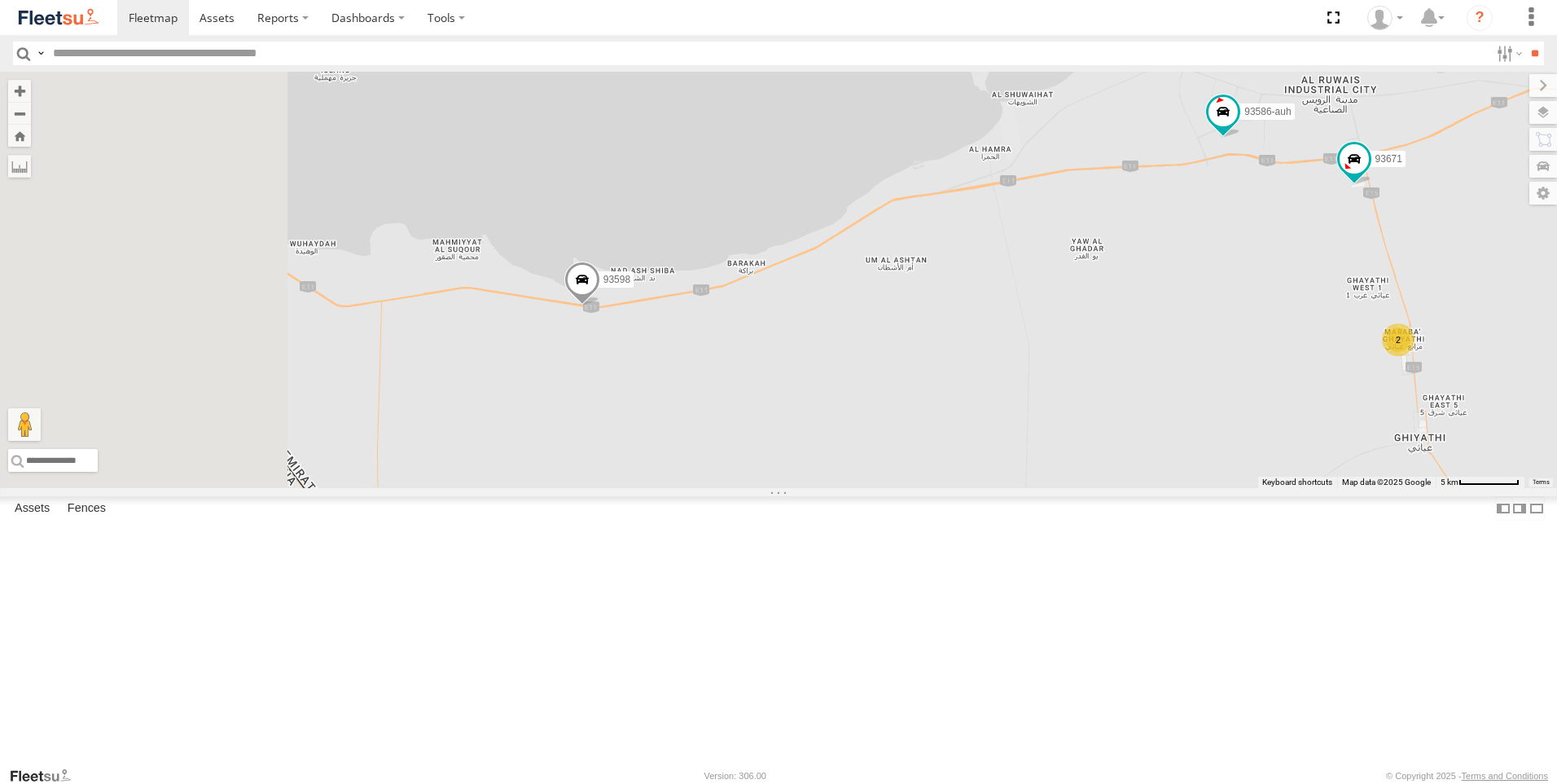
drag, startPoint x: 777, startPoint y: 486, endPoint x: 853, endPoint y: 445, distance: 86.4
click at [972, 471] on div "93598 63659-1 71967-AD-6 47721-CC 93580 56295-AD-2 24418-AD-13 93668 93586-auh …" at bounding box center [778, 279] width 1557 height 417
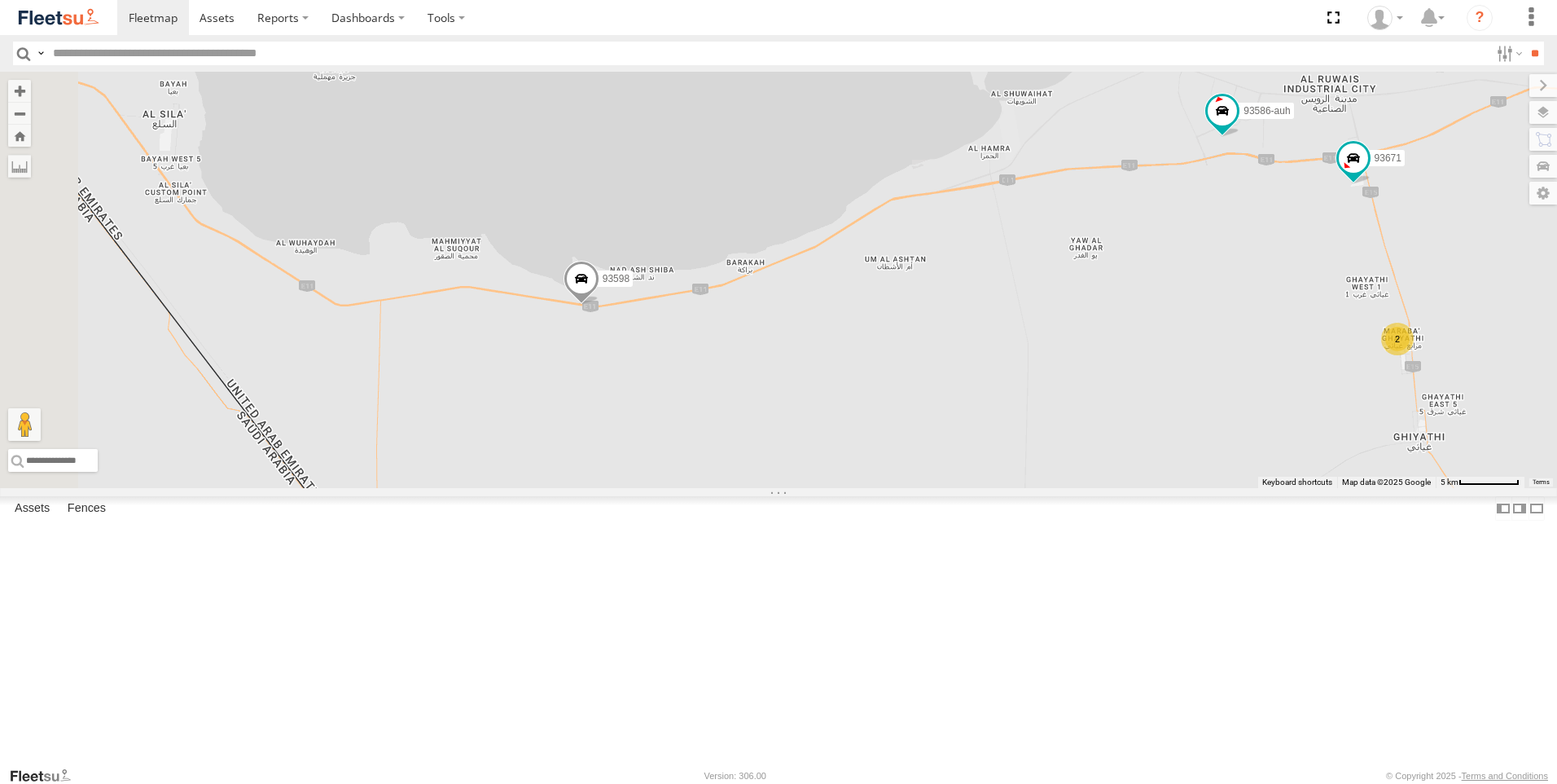
click at [600, 305] on span at bounding box center [581, 283] width 36 height 44
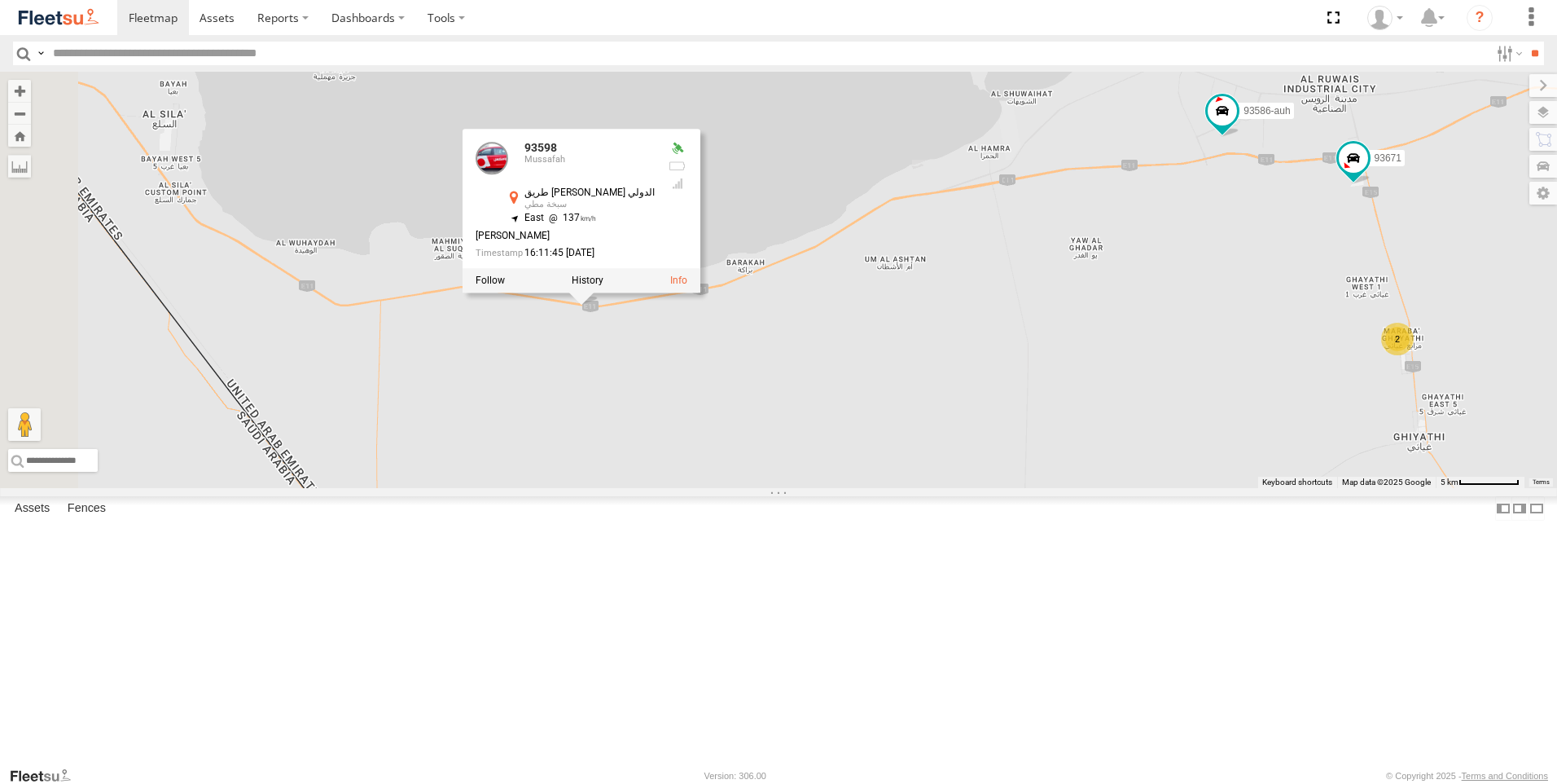
click at [716, 488] on div "93598 63659-1 71967-AD-6 47721-CC 93580 56295-AD-2 24418-AD-13 93668 93586-auh …" at bounding box center [778, 279] width 1557 height 417
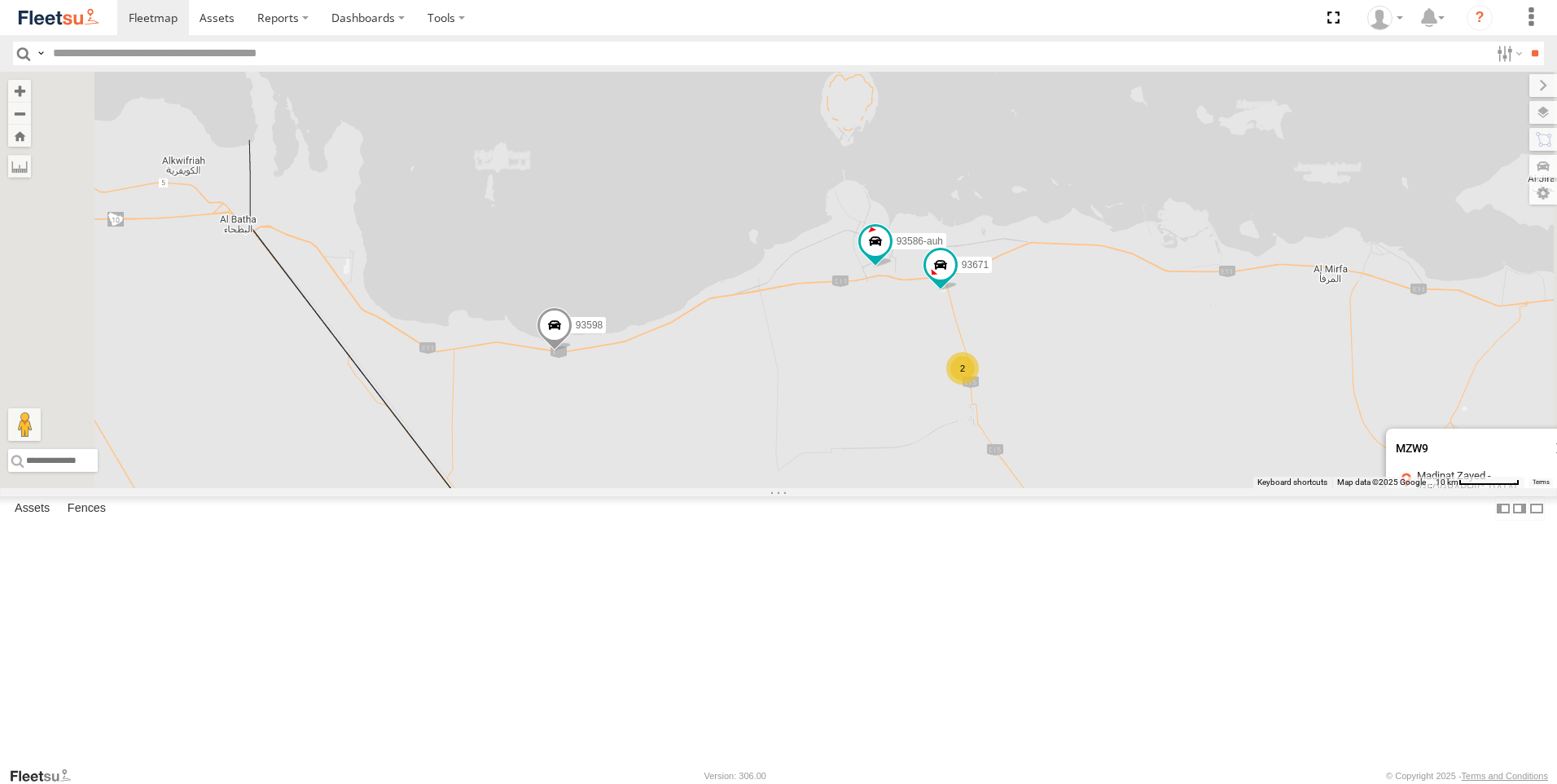
drag, startPoint x: 870, startPoint y: 574, endPoint x: 701, endPoint y: 456, distance: 206.1
click at [701, 456] on div "93598 63659-1 71967-AD-6 47721-CC 93580 56295-AD-2 24418-AD-13 93668 93586-auh …" at bounding box center [778, 279] width 1557 height 417
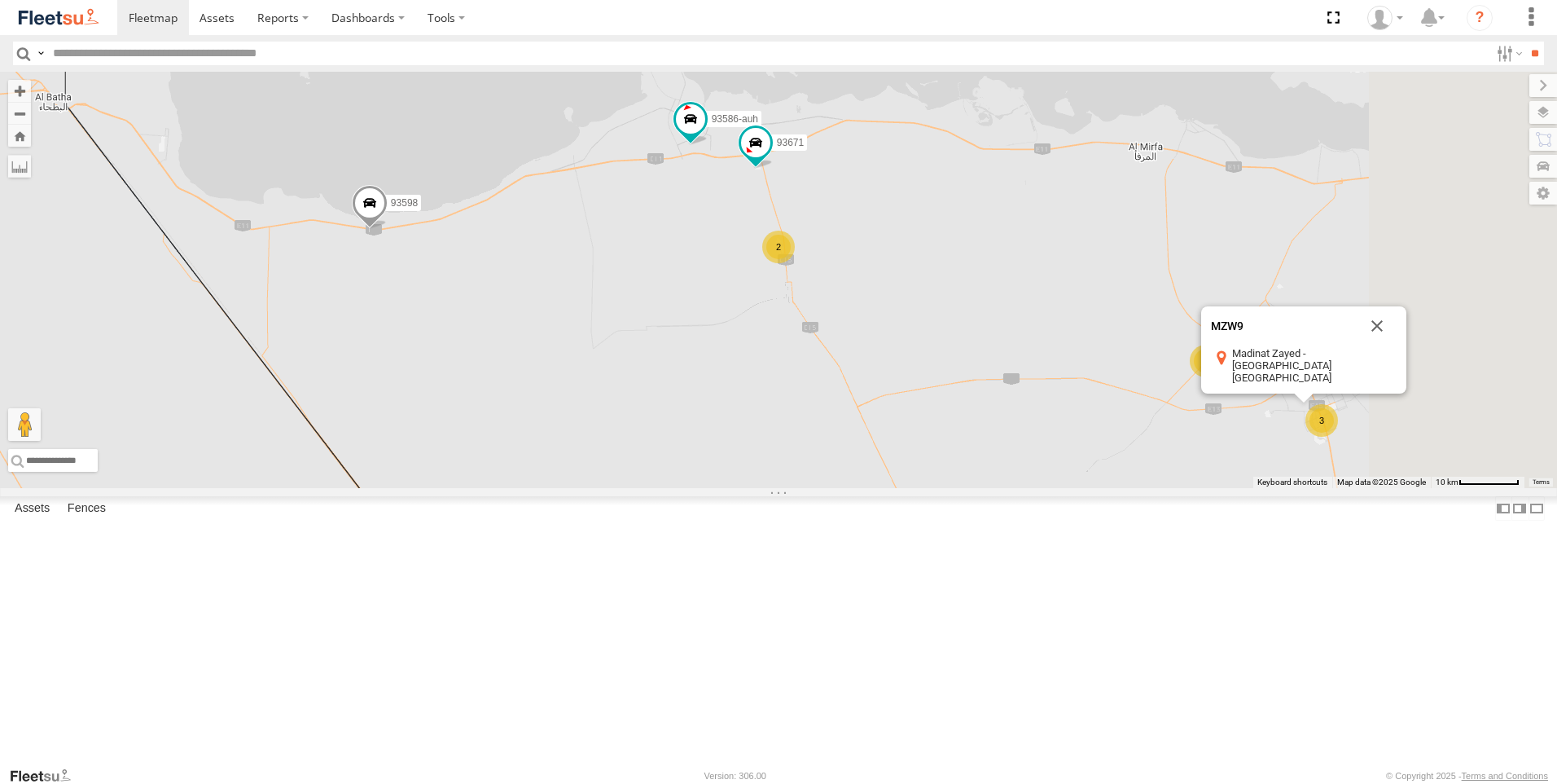
drag, startPoint x: 1136, startPoint y: 566, endPoint x: 697, endPoint y: 472, distance: 449.0
click at [697, 472] on div "93598 63659-1 71967-AD-6 47721-CC 93580 56295-AD-2 24418-AD-13 93668 93586-auh …" at bounding box center [778, 279] width 1557 height 417
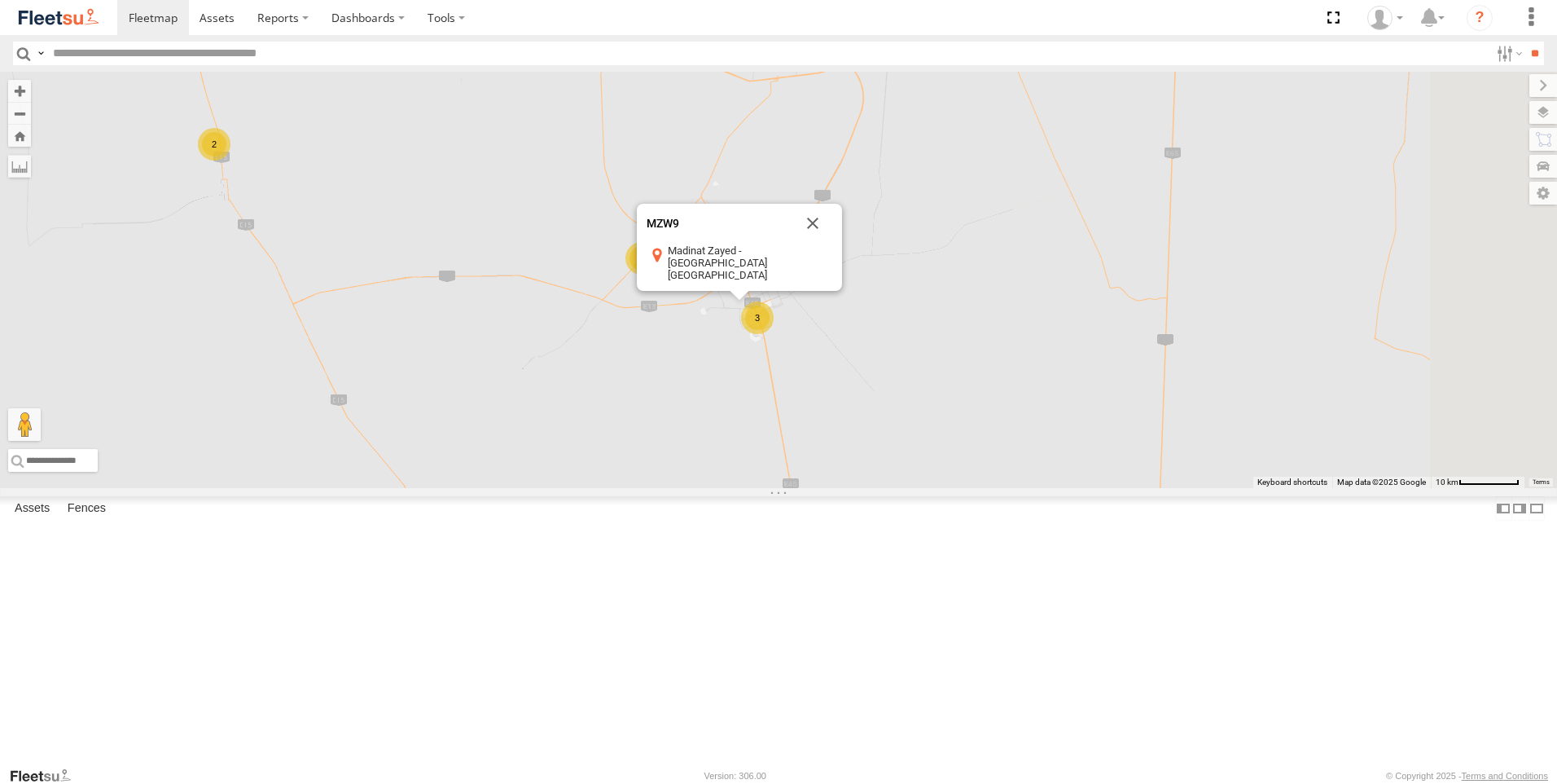
drag, startPoint x: 935, startPoint y: 537, endPoint x: 757, endPoint y: 505, distance: 180.9
click at [757, 488] on div "93598 63659-1 71967-AD-6 47721-CC 93580 56295-AD-2 24418-AD-13 93668 93586-auh …" at bounding box center [778, 279] width 1557 height 417
